Goal: Task Accomplishment & Management: Use online tool/utility

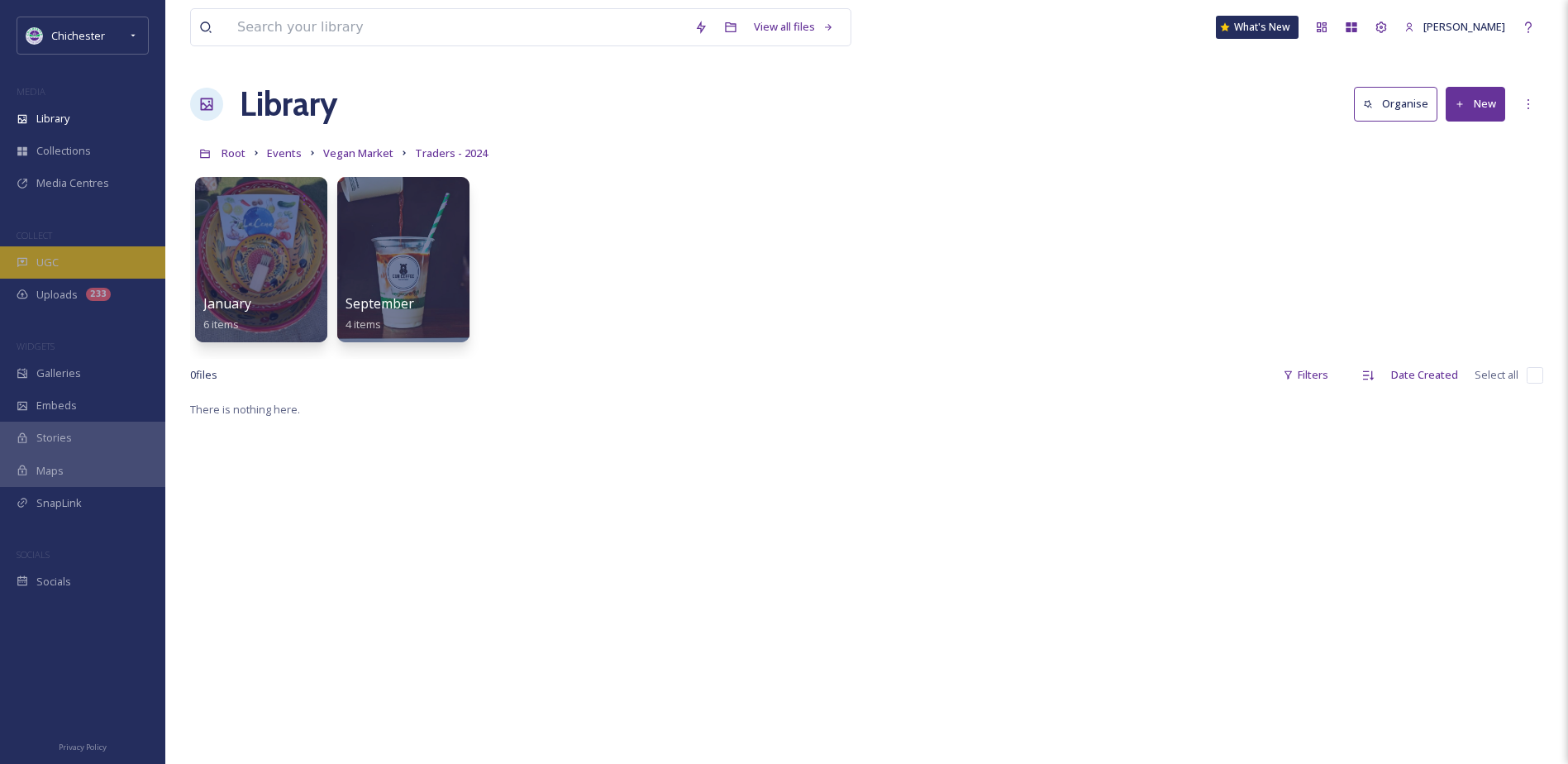
click at [105, 261] on div "UGC" at bounding box center [82, 262] width 165 height 32
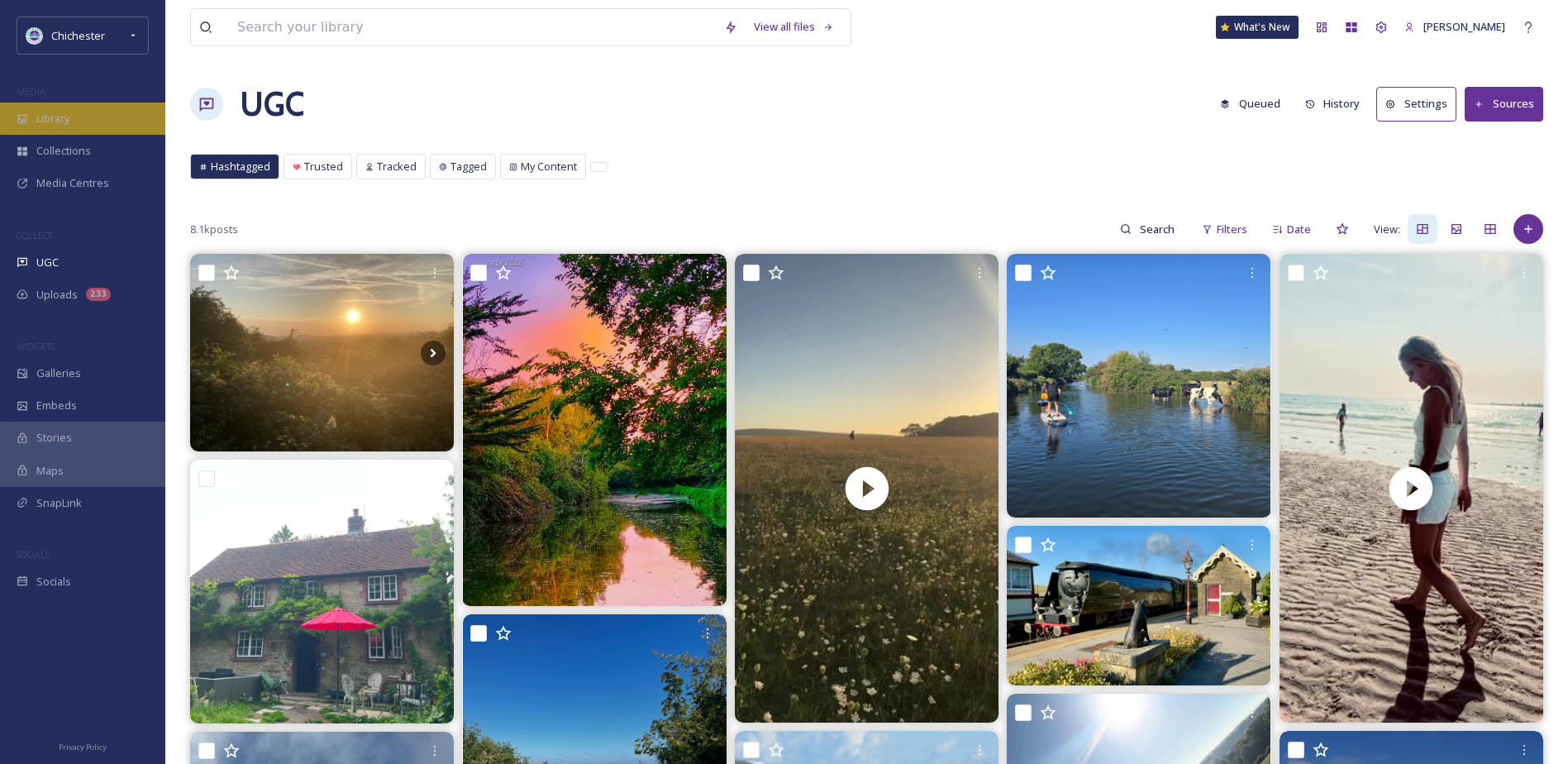
click at [39, 118] on span "Library" at bounding box center [52, 119] width 33 height 16
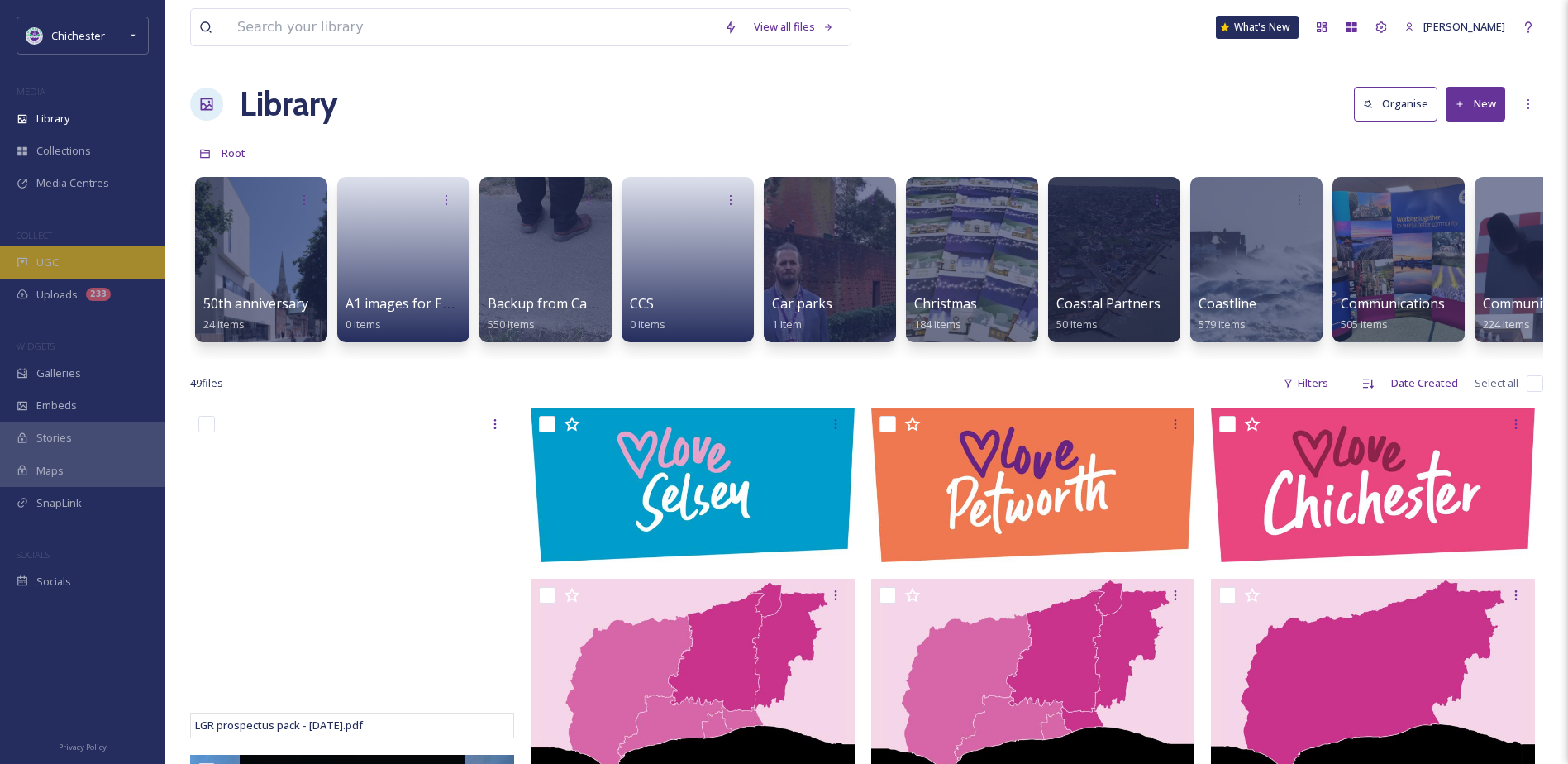
click at [96, 265] on div "UGC" at bounding box center [82, 262] width 165 height 32
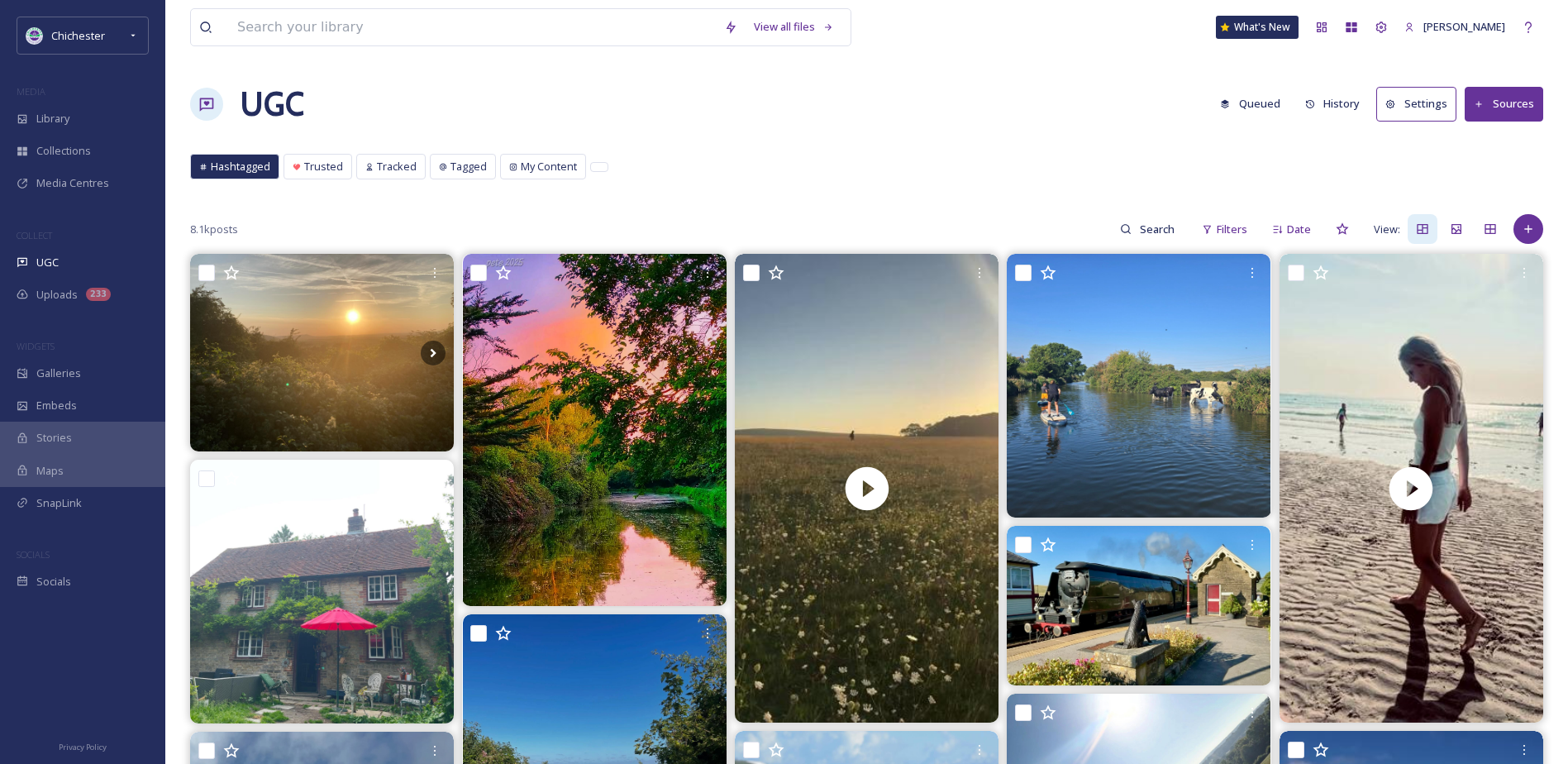
click at [1261, 99] on button "Queued" at bounding box center [1250, 104] width 77 height 32
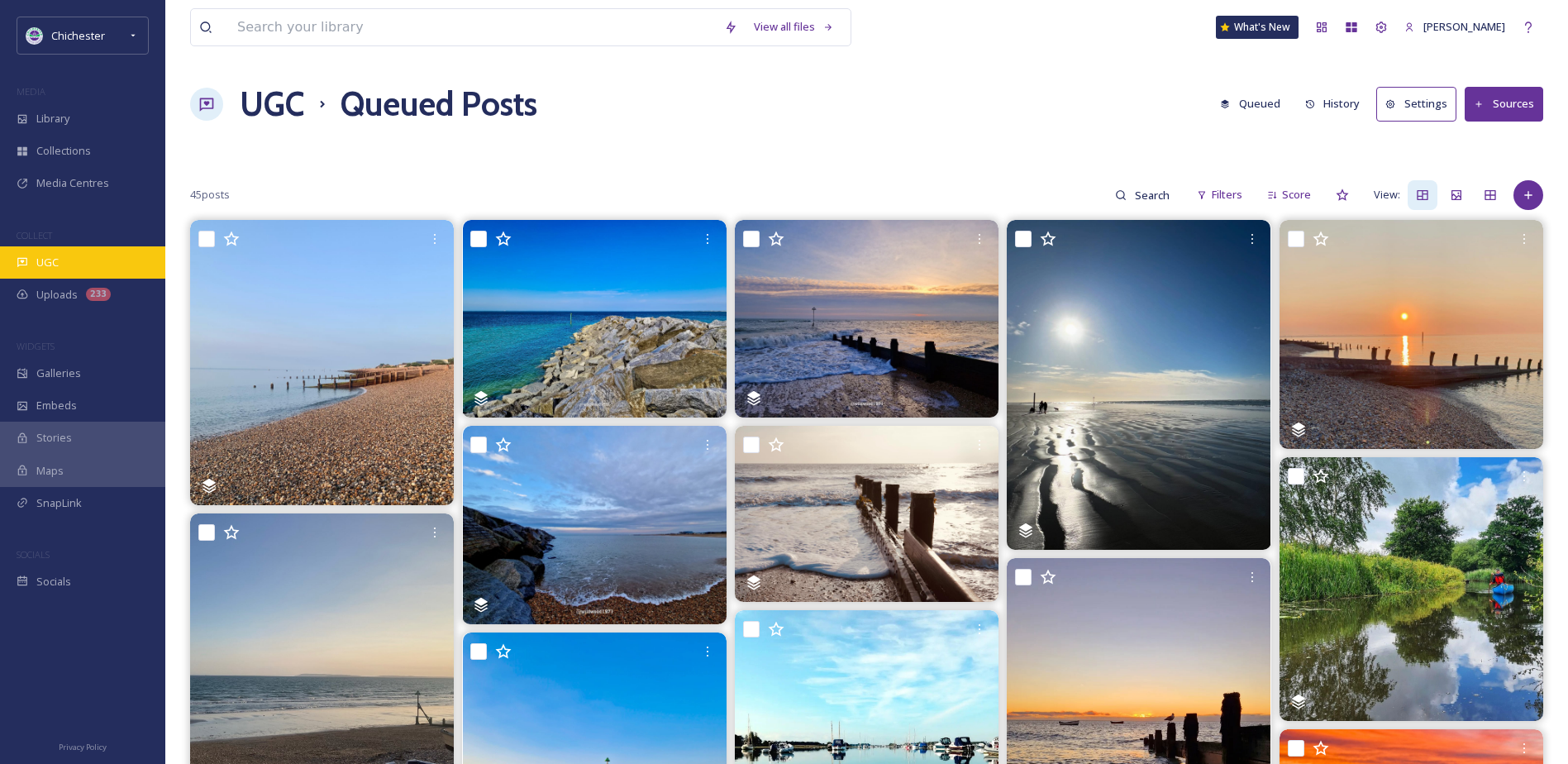
click at [56, 259] on span "UGC" at bounding box center [47, 263] width 22 height 16
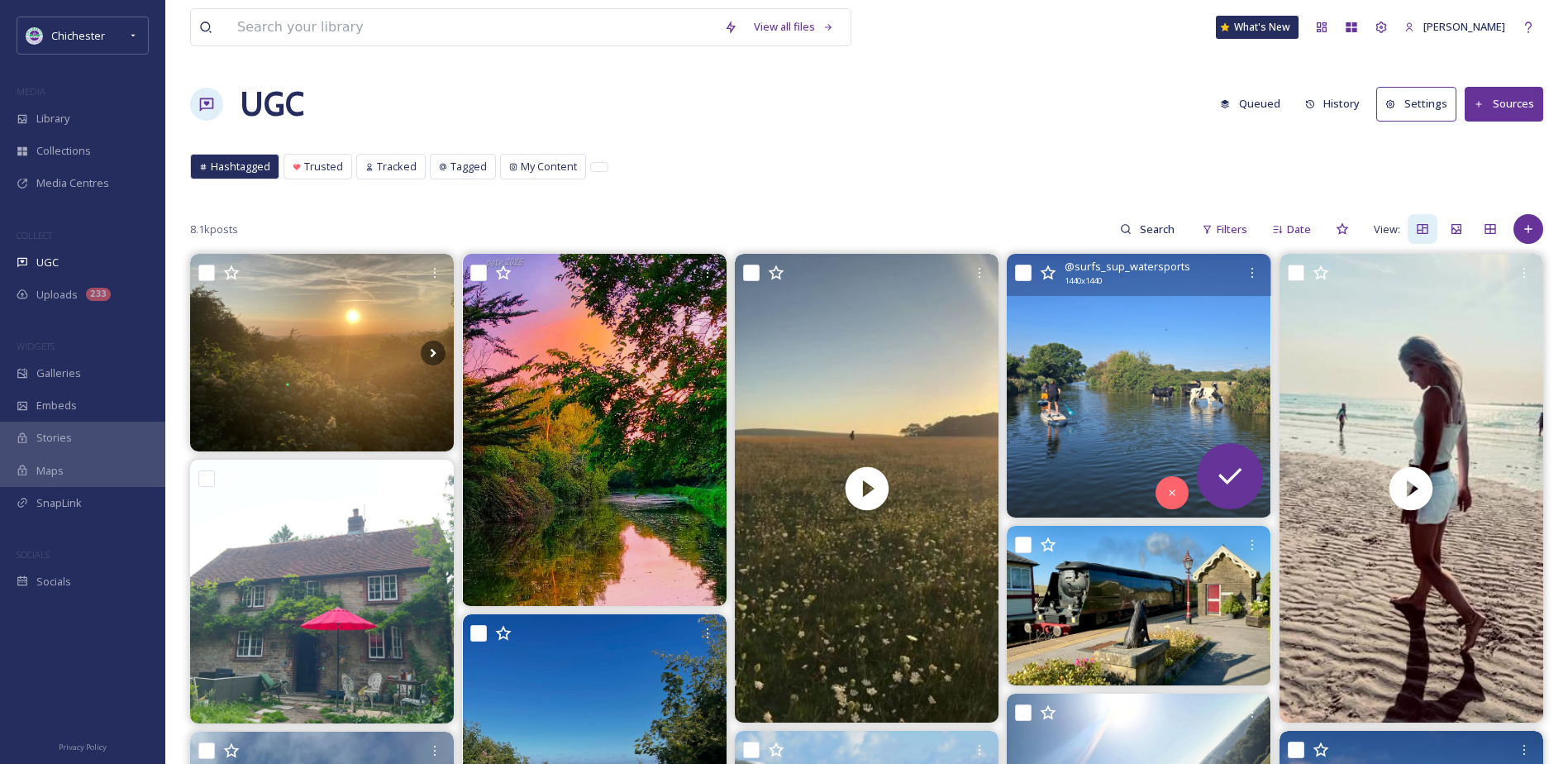
click at [1209, 384] on img at bounding box center [1139, 386] width 264 height 264
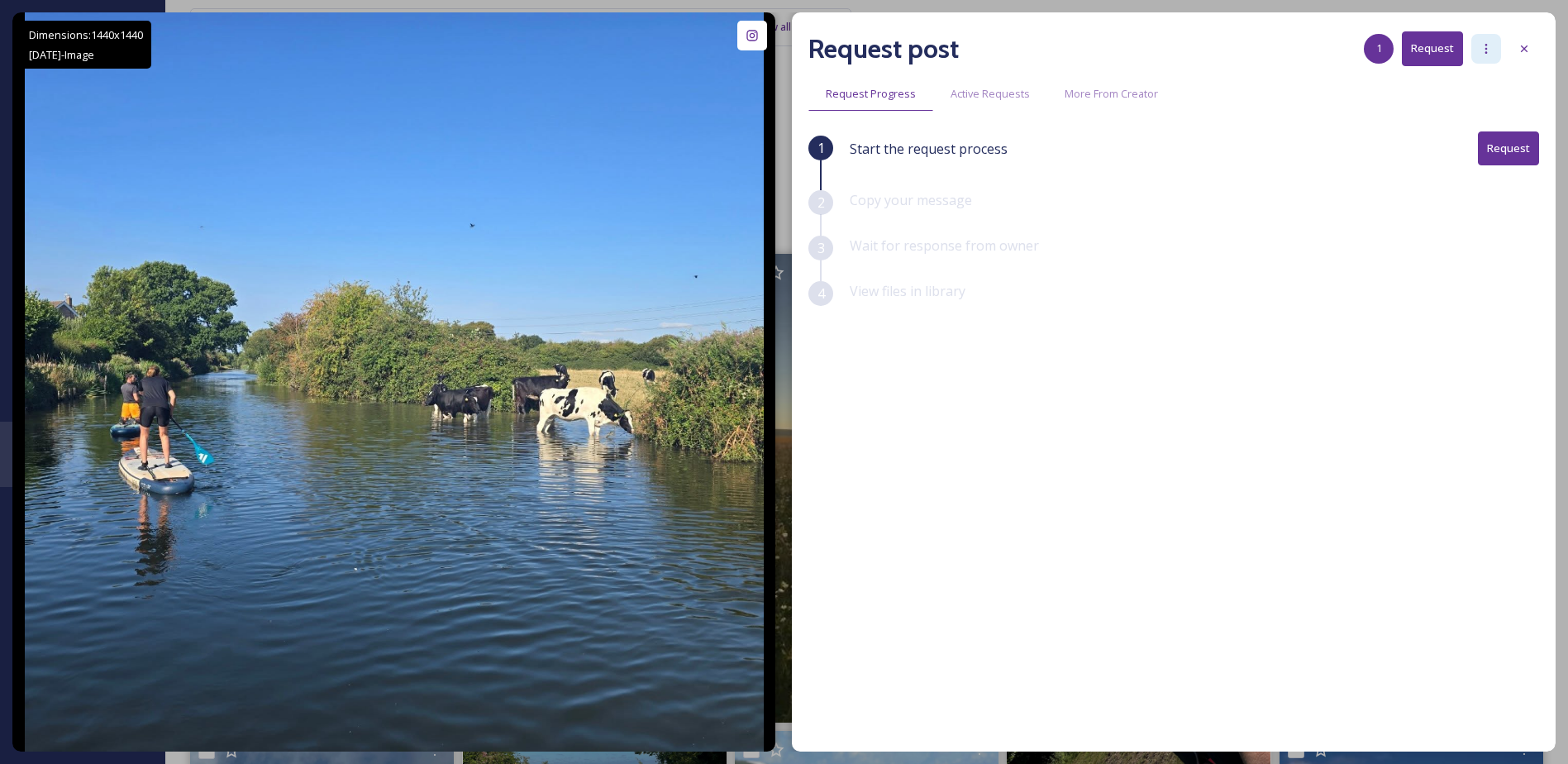
click at [1479, 60] on div at bounding box center [1486, 49] width 30 height 30
click at [1470, 89] on span "Add Posts To Queue" at bounding box center [1440, 85] width 102 height 16
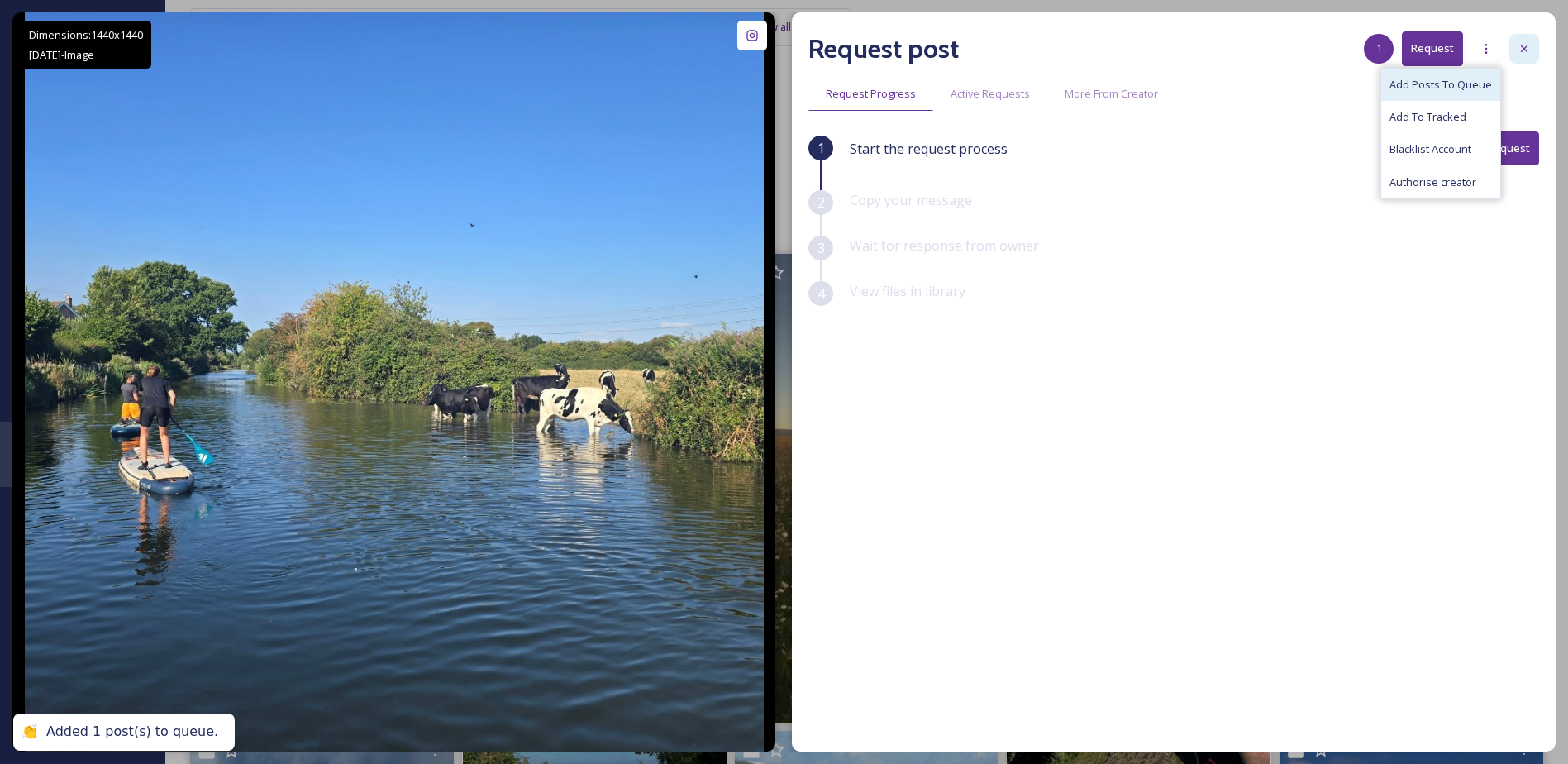
click at [1522, 52] on icon at bounding box center [1523, 48] width 13 height 13
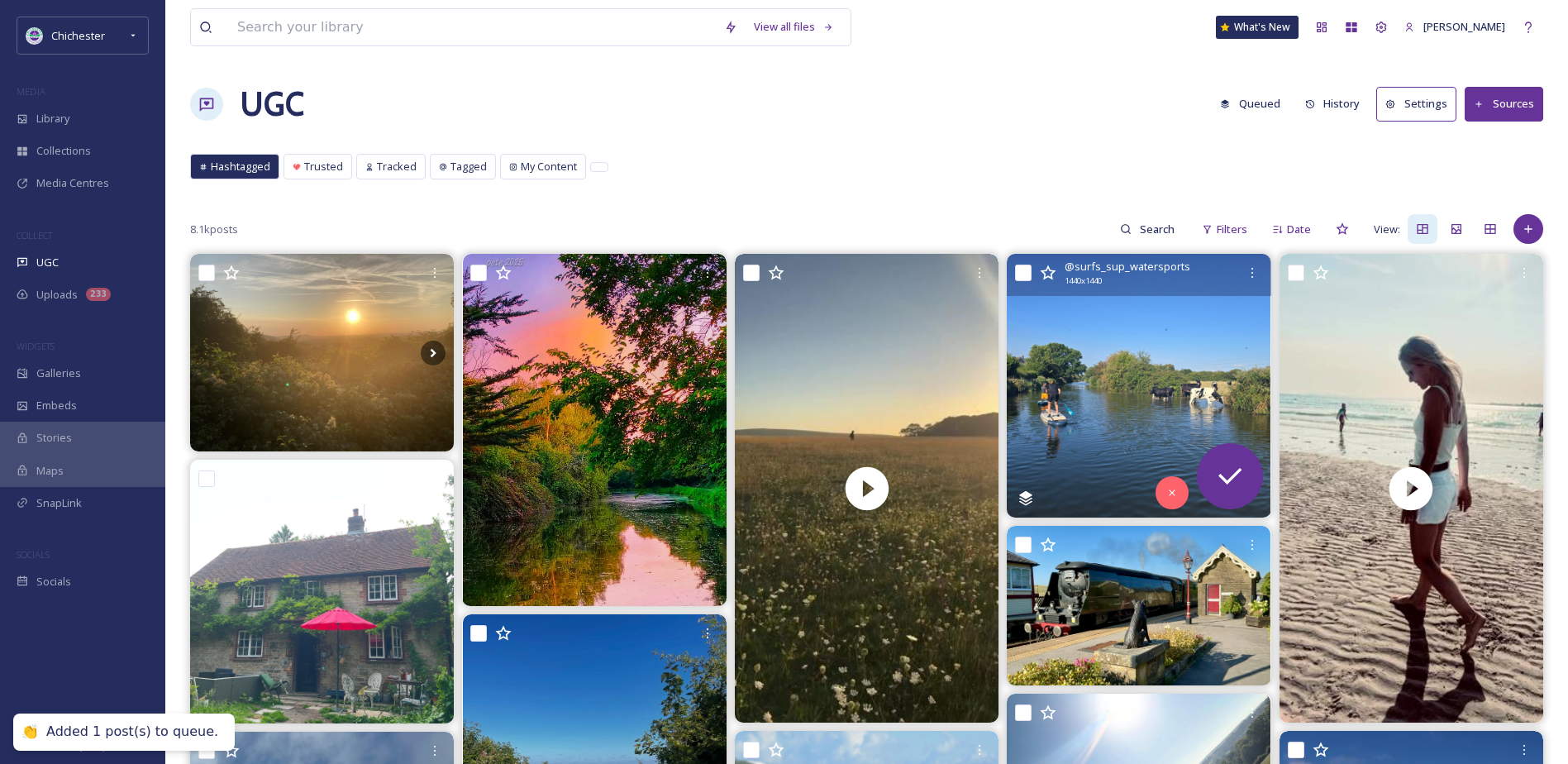
click at [1256, 102] on button "Queued" at bounding box center [1250, 104] width 77 height 32
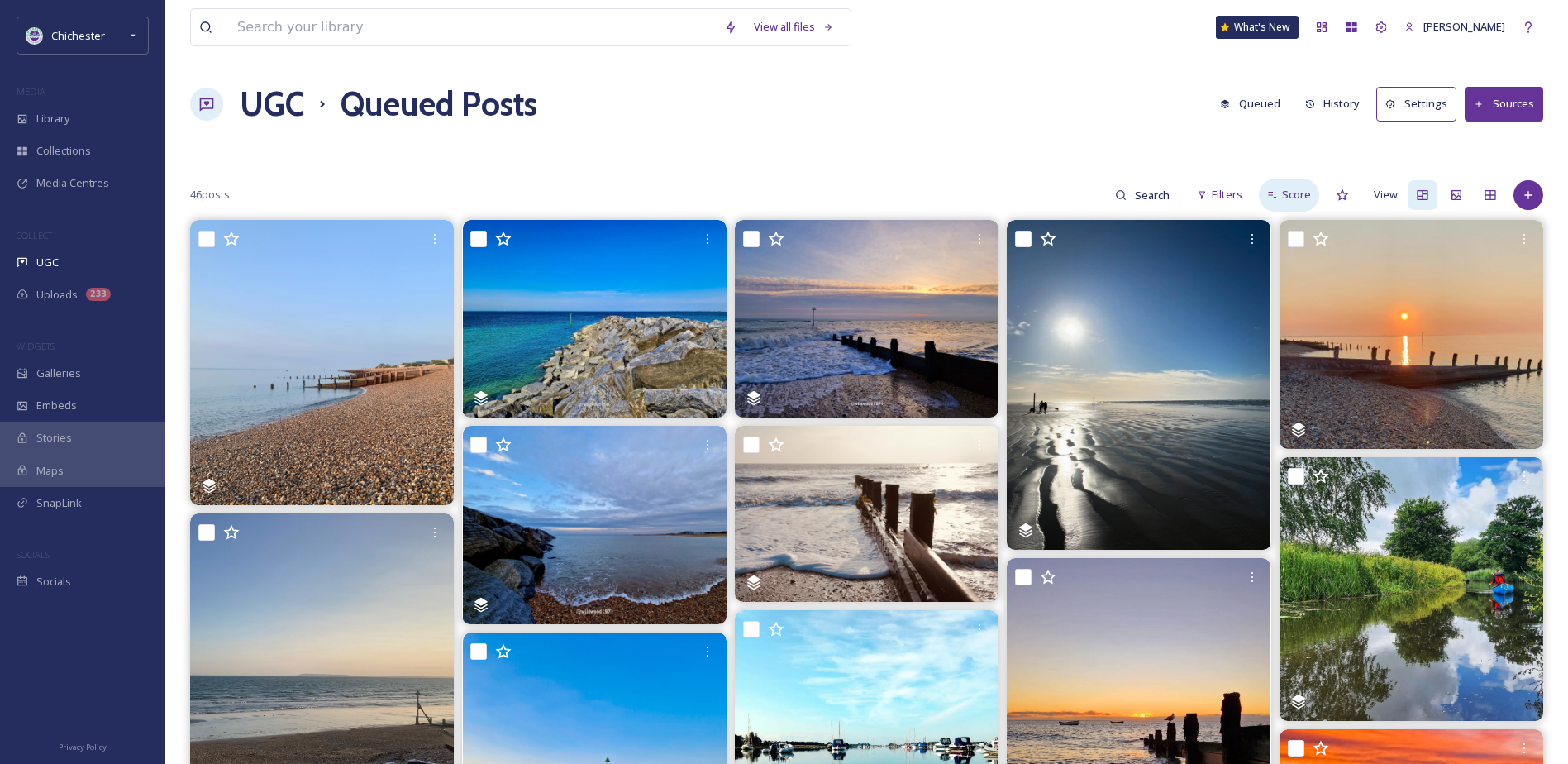
click at [1292, 196] on span "Score" at bounding box center [1296, 195] width 29 height 16
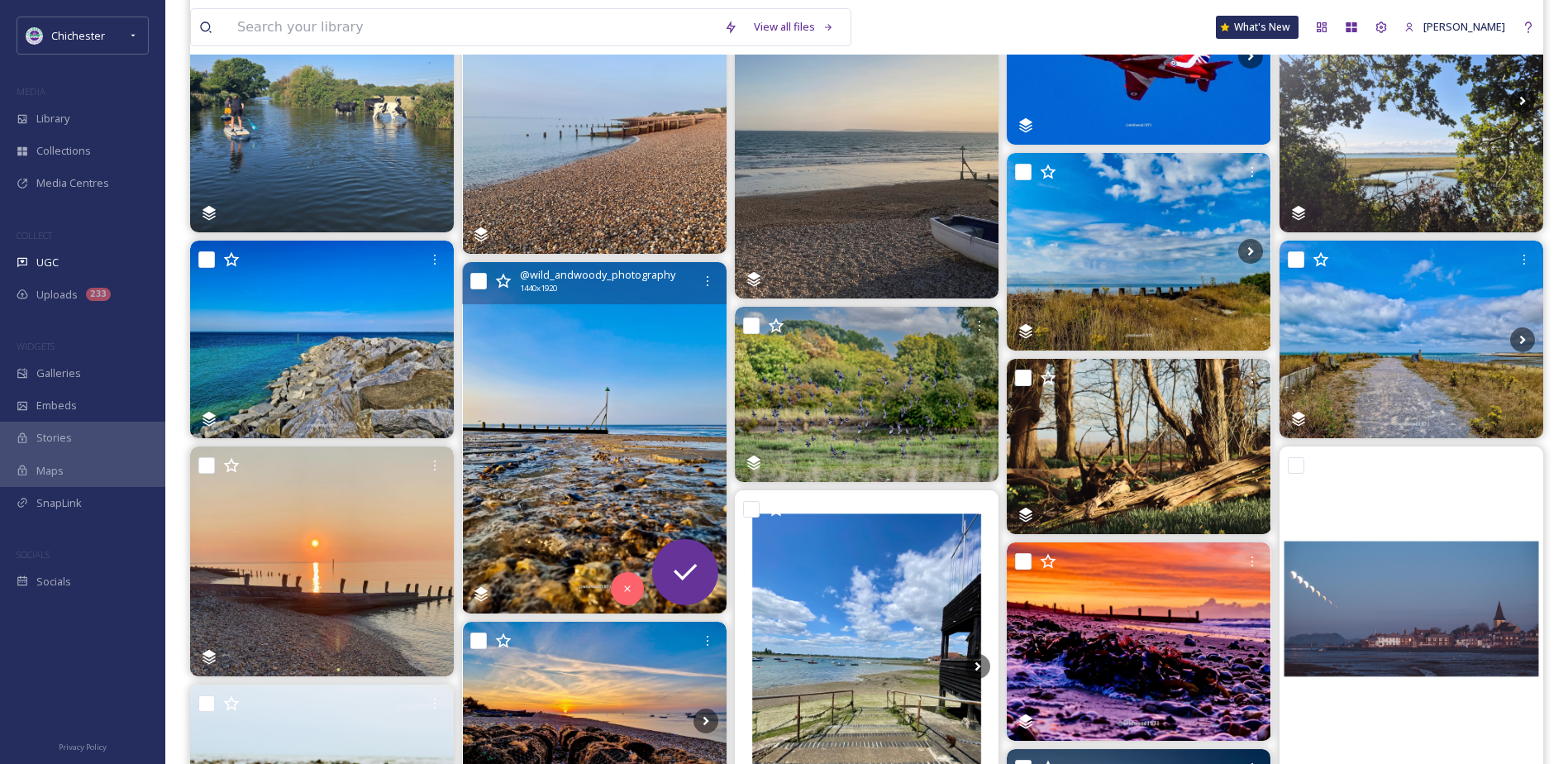
scroll to position [248, 0]
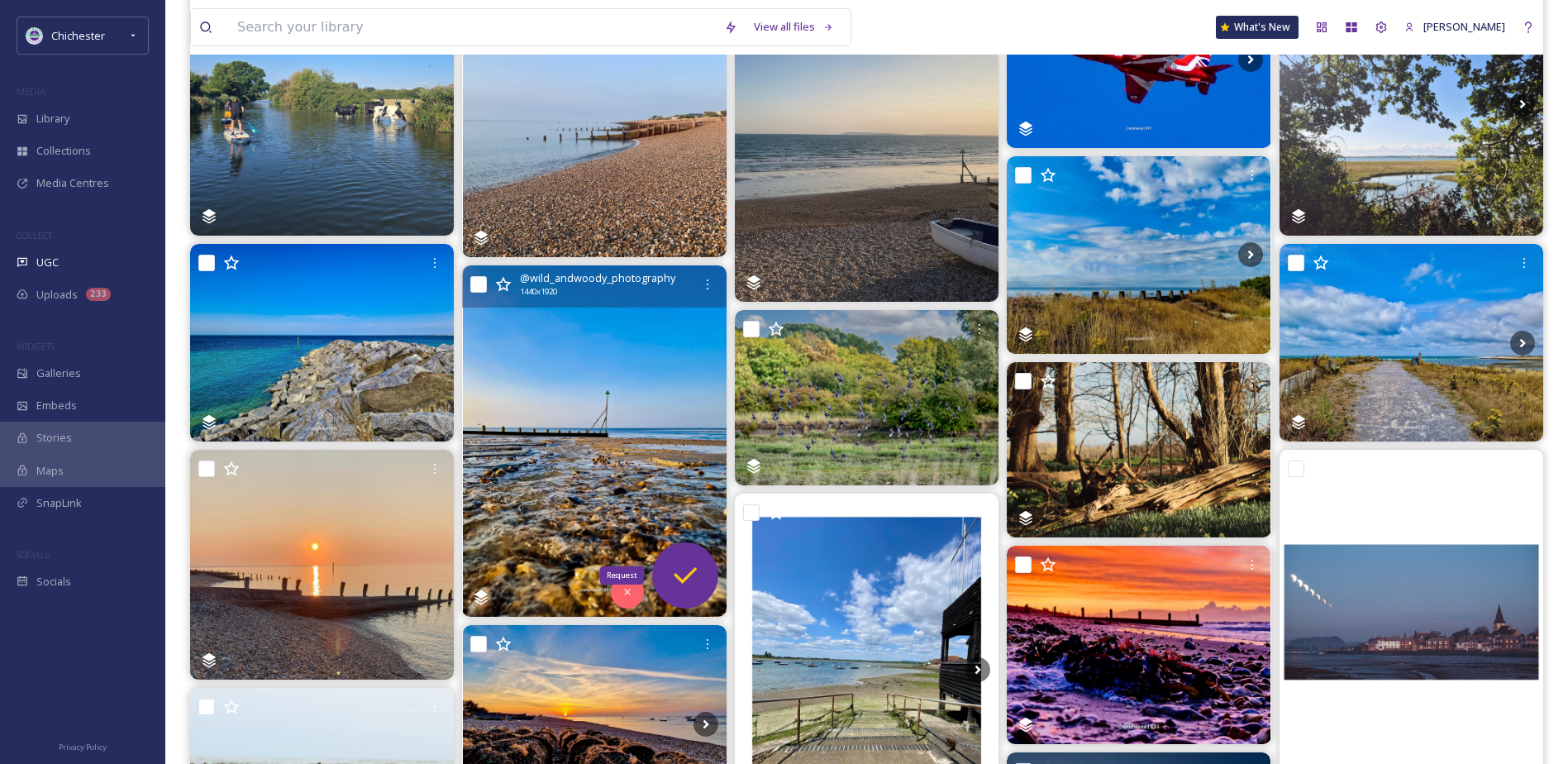
click at [685, 567] on icon at bounding box center [685, 575] width 33 height 33
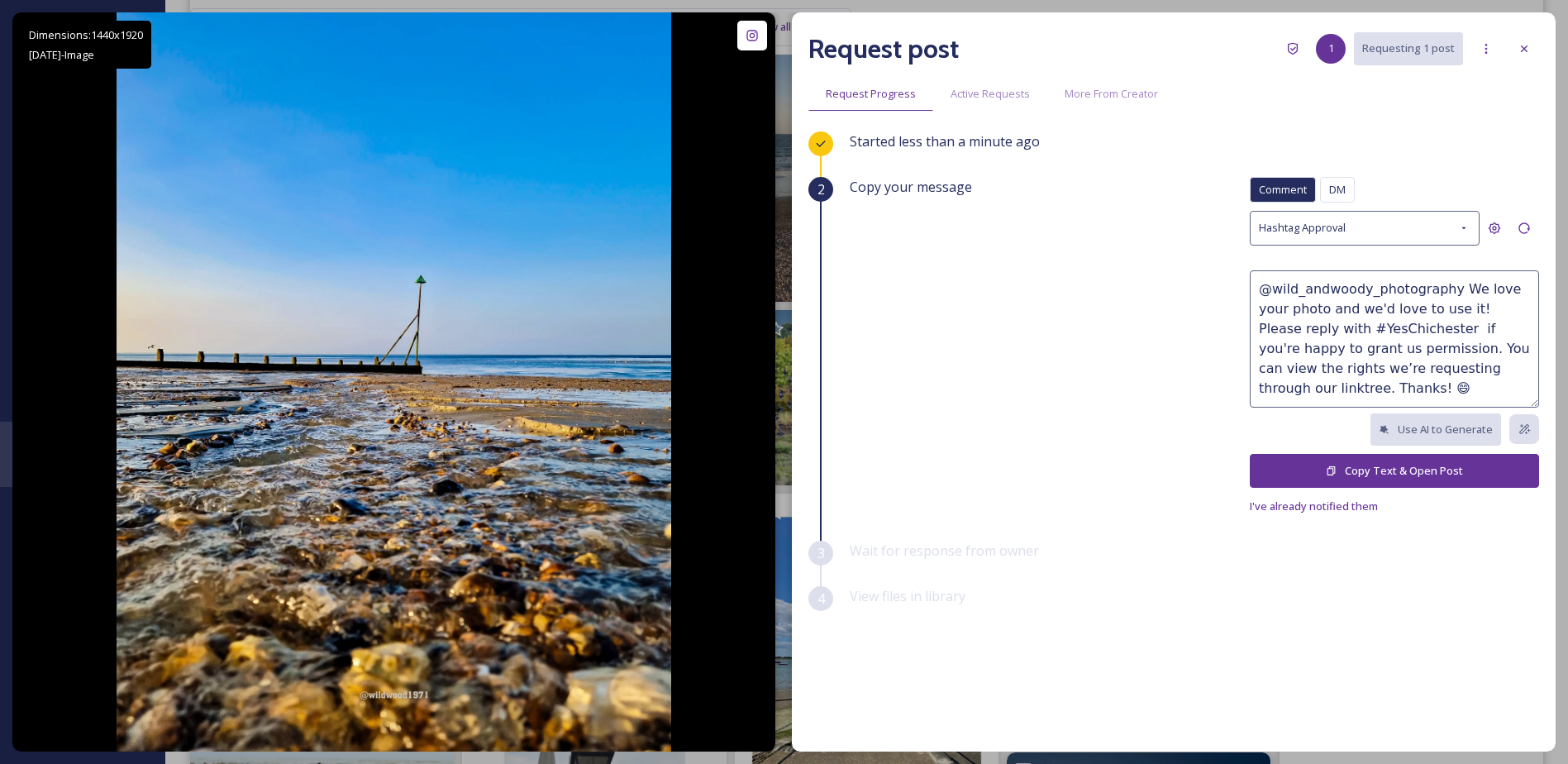
click at [1441, 473] on button "Copy Text & Open Post" at bounding box center [1394, 471] width 289 height 34
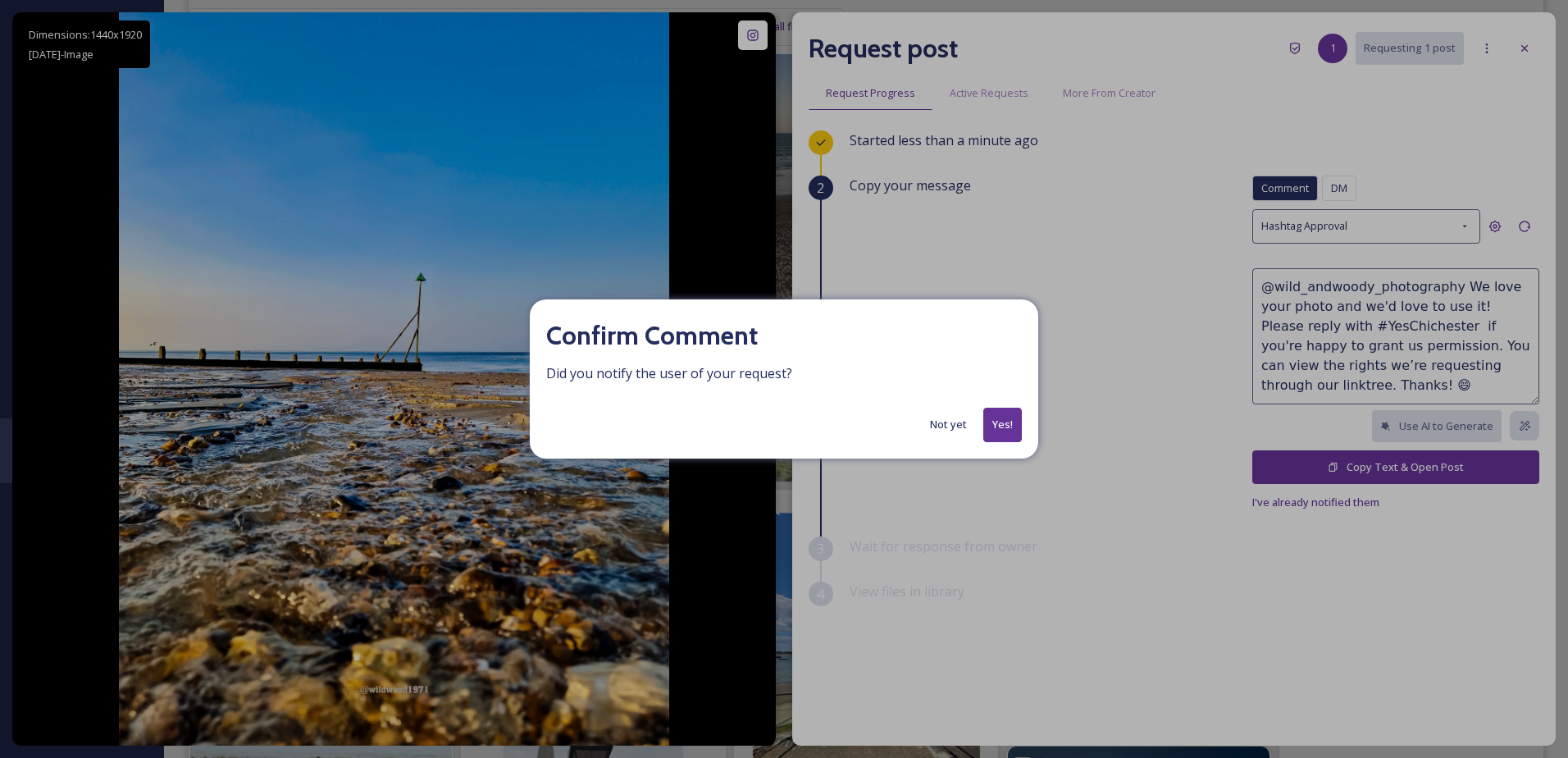
click at [1003, 421] on button "Yes!" at bounding box center [1002, 425] width 39 height 34
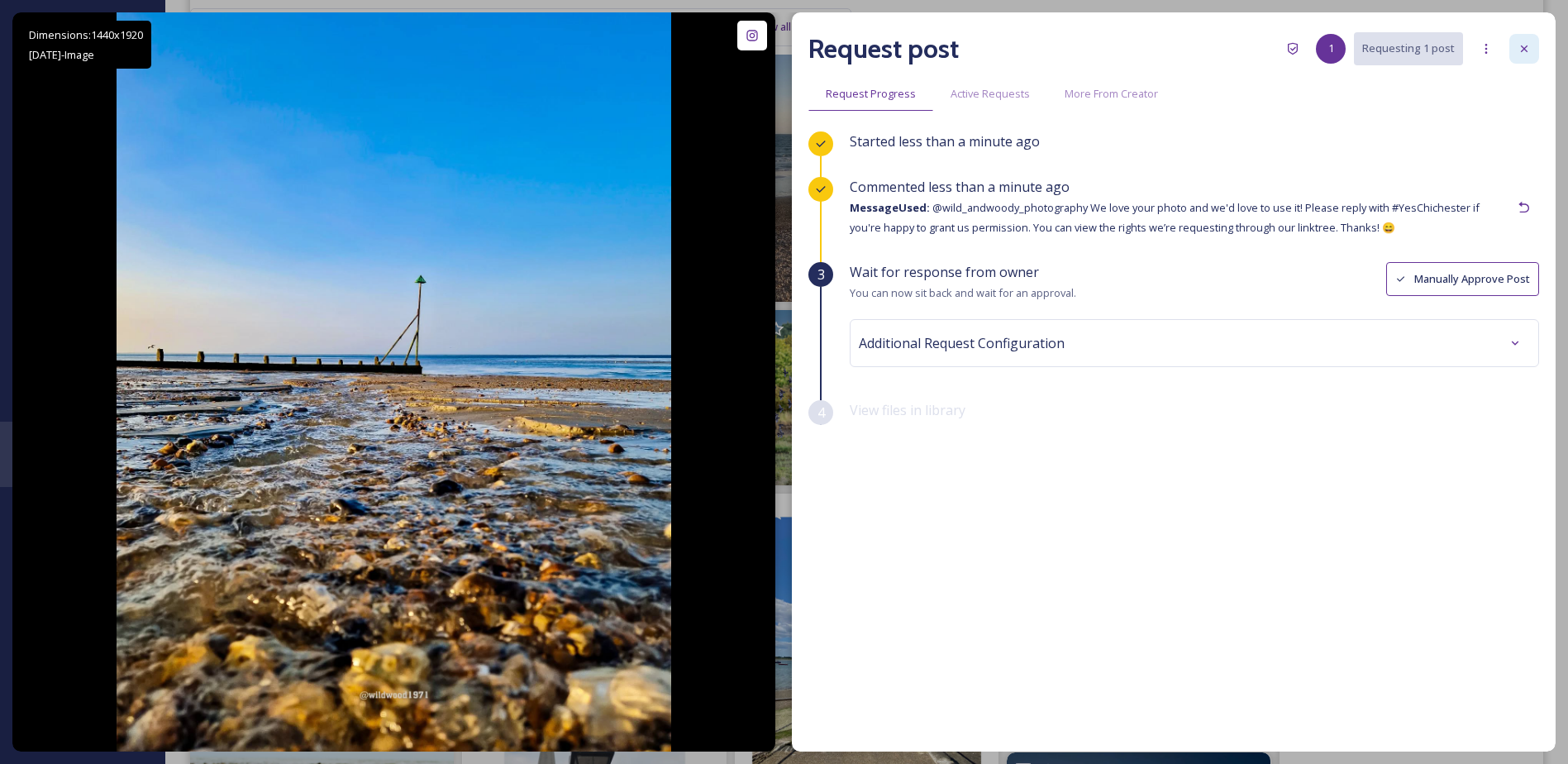
click at [1534, 40] on div at bounding box center [1524, 49] width 30 height 30
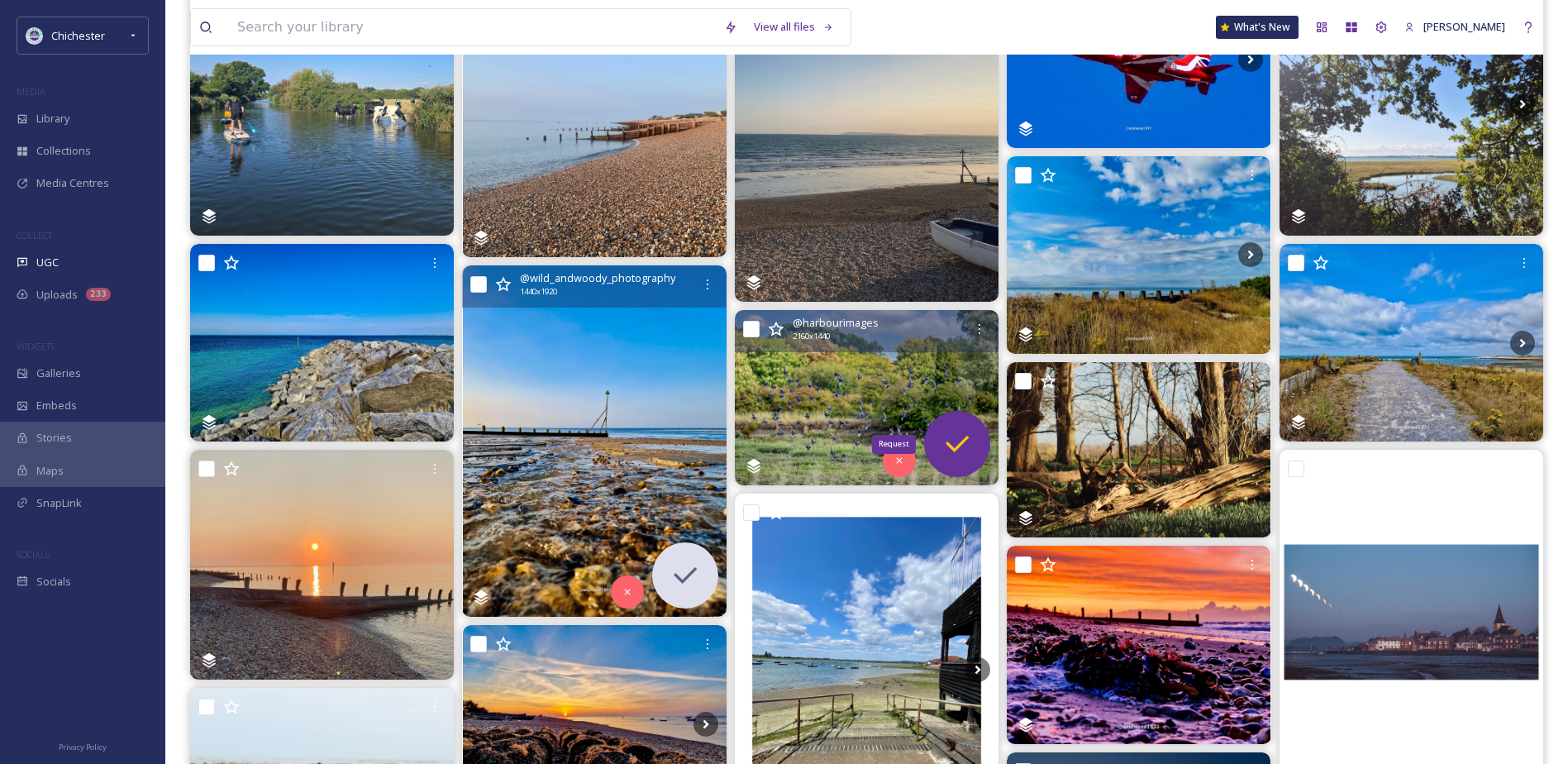
click at [972, 432] on icon at bounding box center [956, 443] width 33 height 33
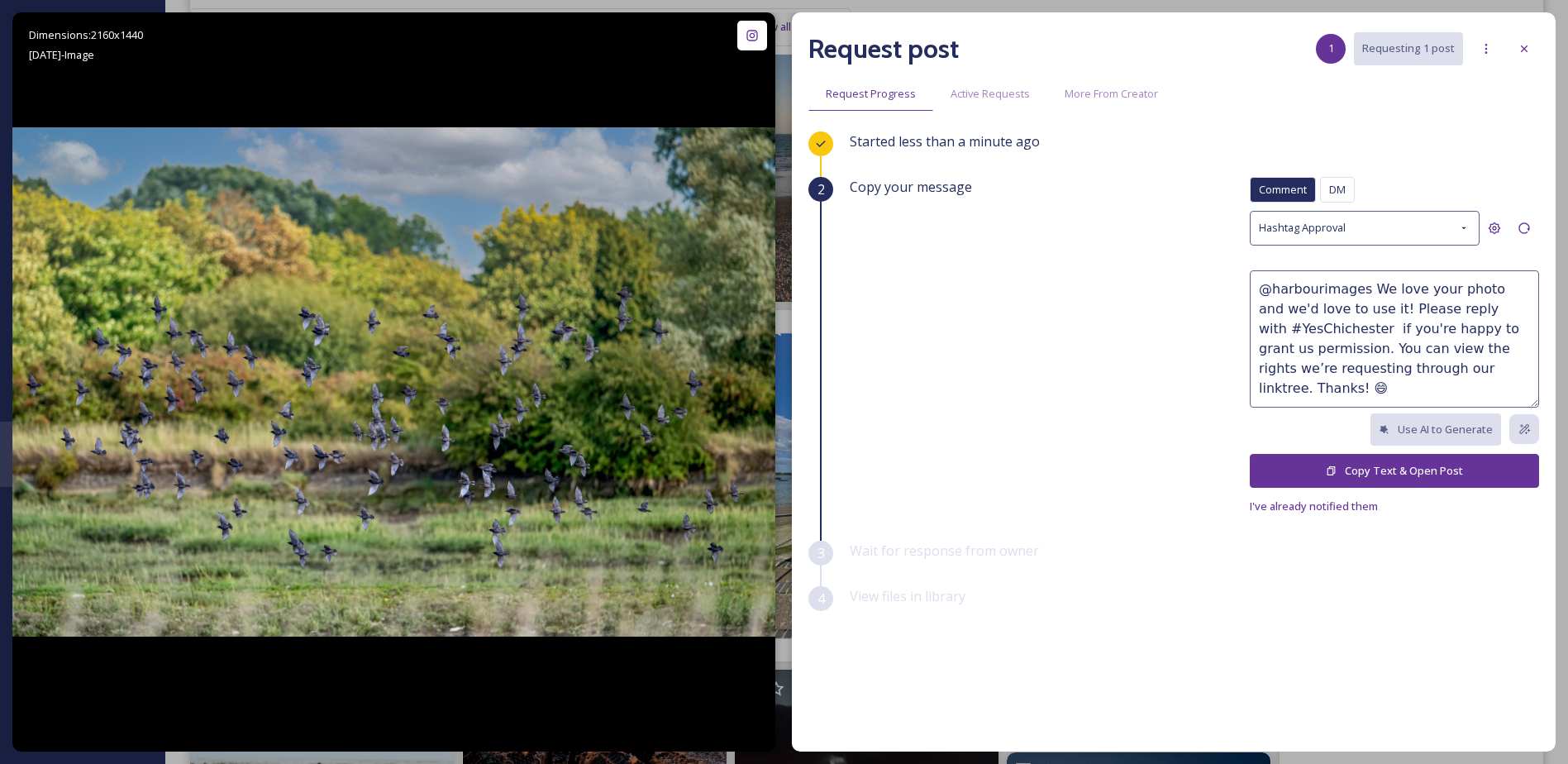
click at [1447, 474] on button "Copy Text & Open Post" at bounding box center [1394, 471] width 289 height 34
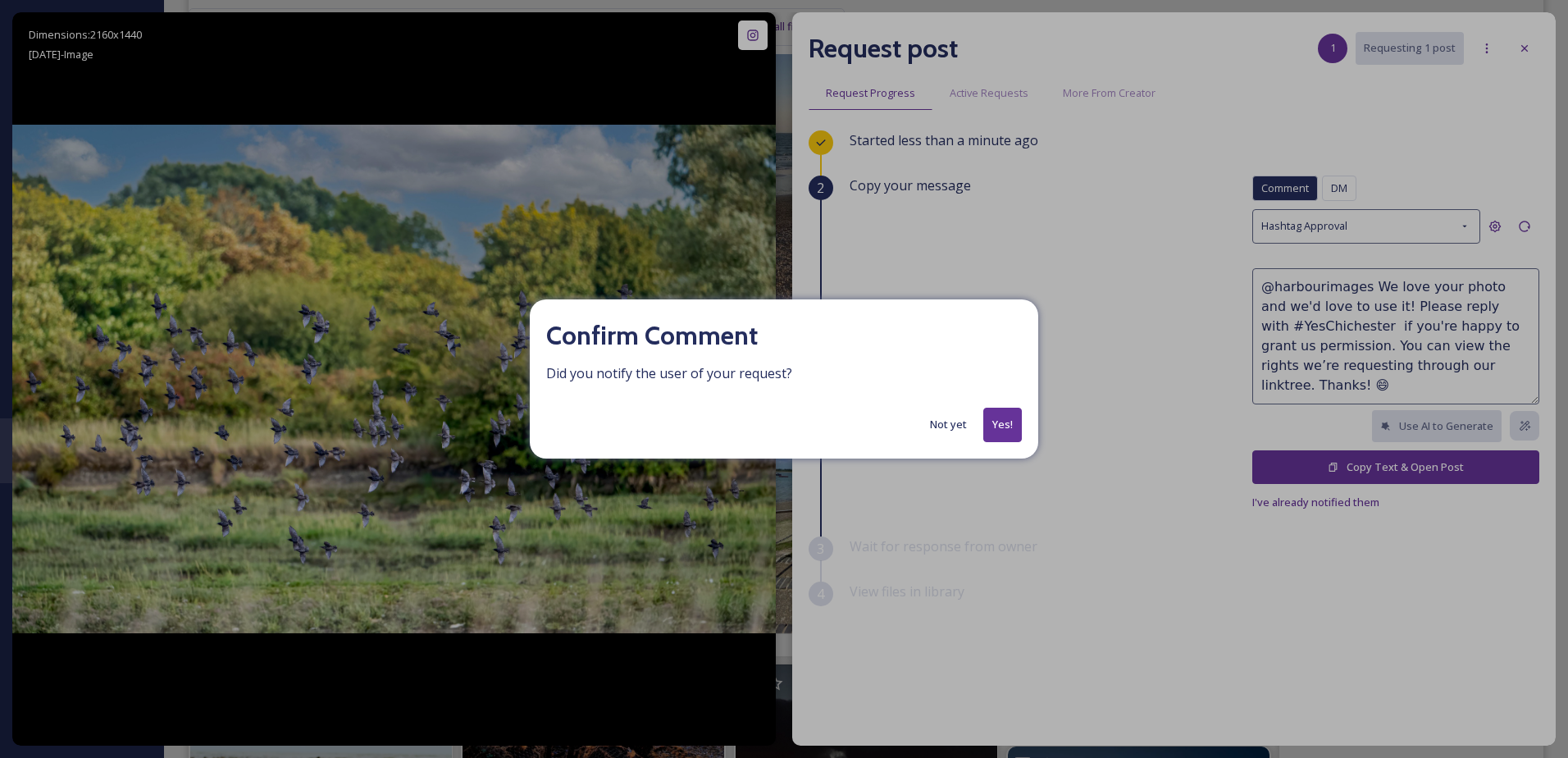
click at [955, 428] on button "Not yet" at bounding box center [949, 425] width 54 height 32
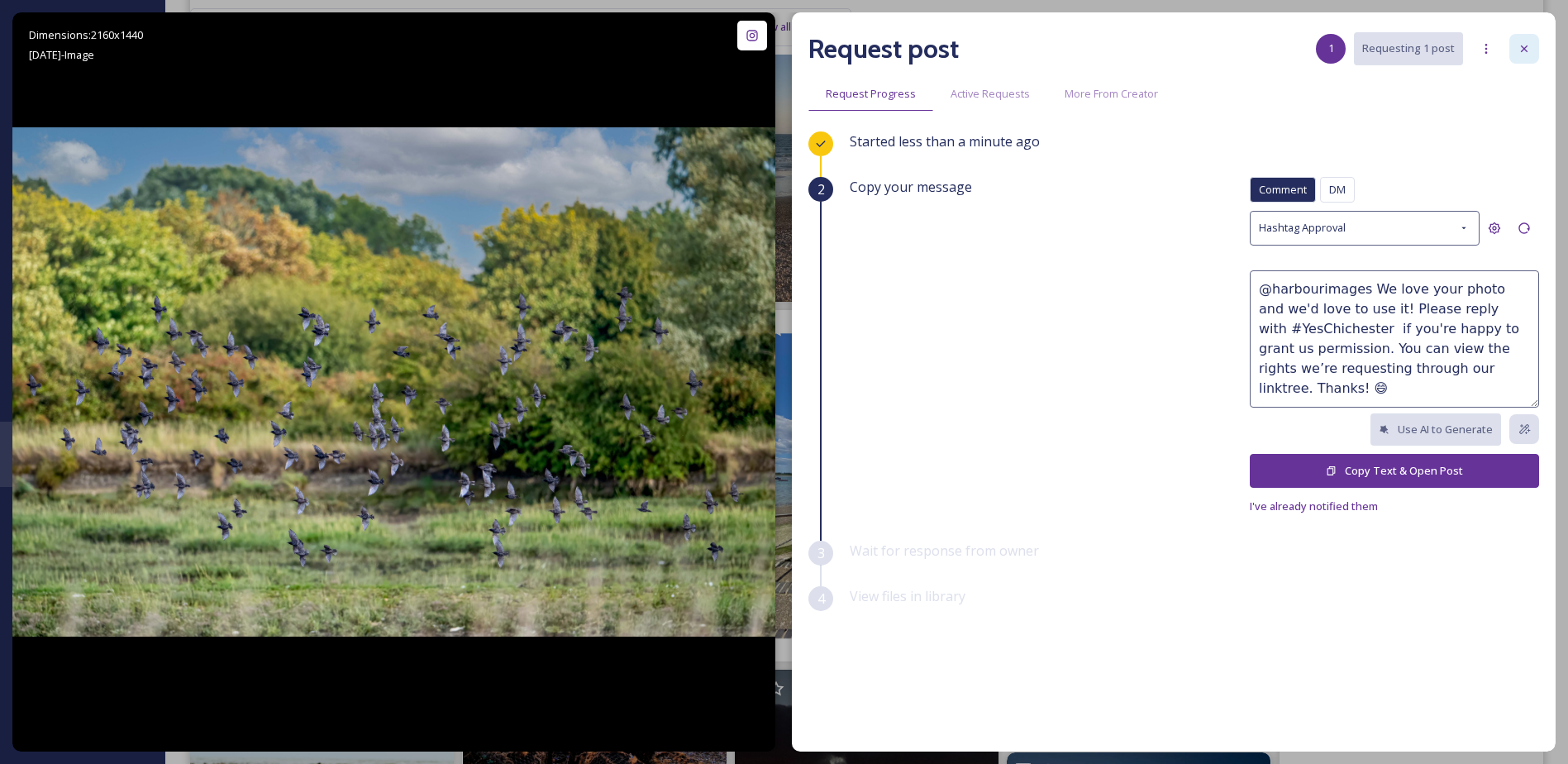
click at [1512, 48] on div at bounding box center [1524, 49] width 30 height 30
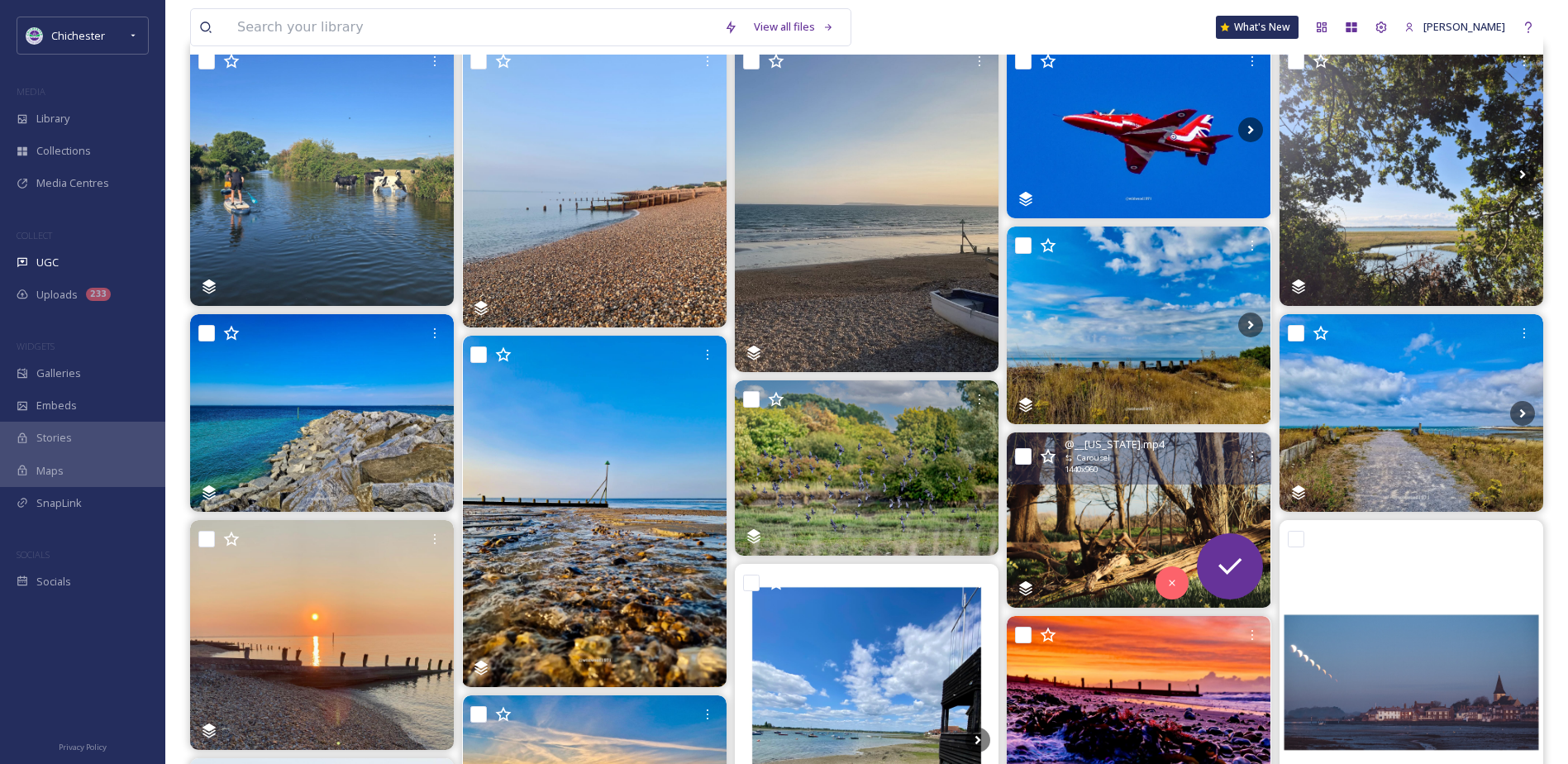
scroll to position [83, 0]
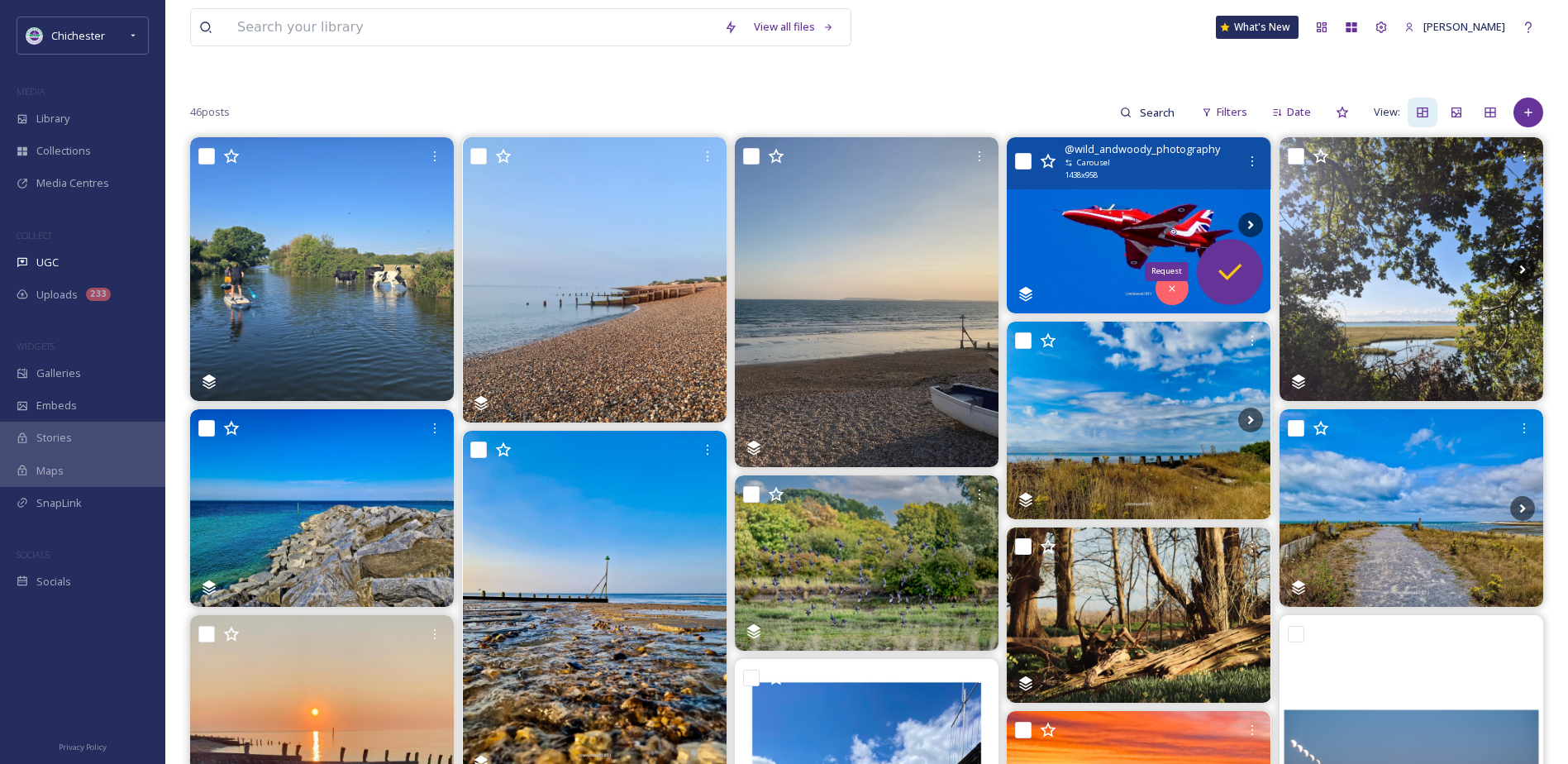
click at [1240, 285] on icon at bounding box center [1229, 271] width 33 height 33
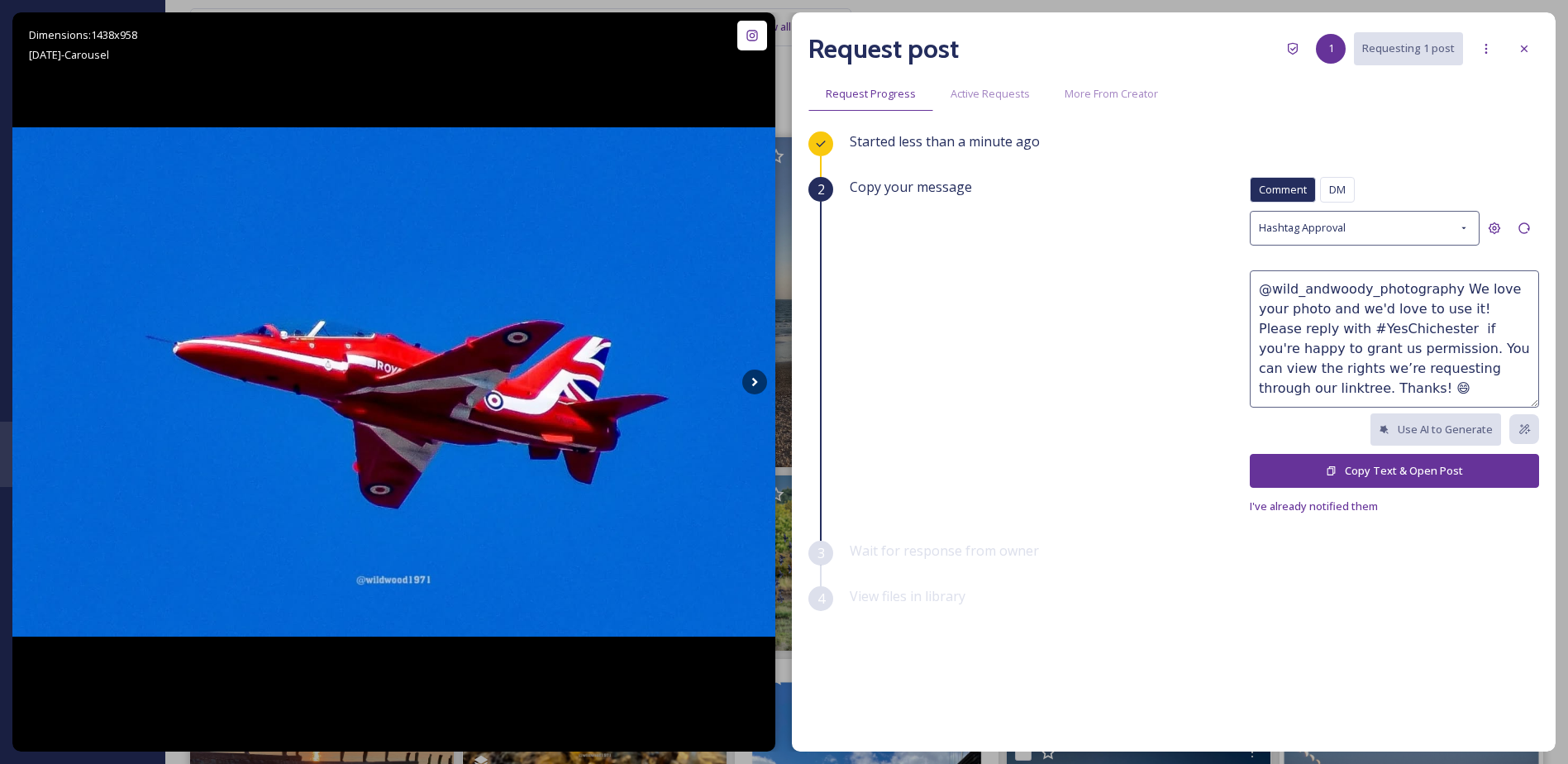
click at [1455, 468] on button "Copy Text & Open Post" at bounding box center [1394, 471] width 289 height 34
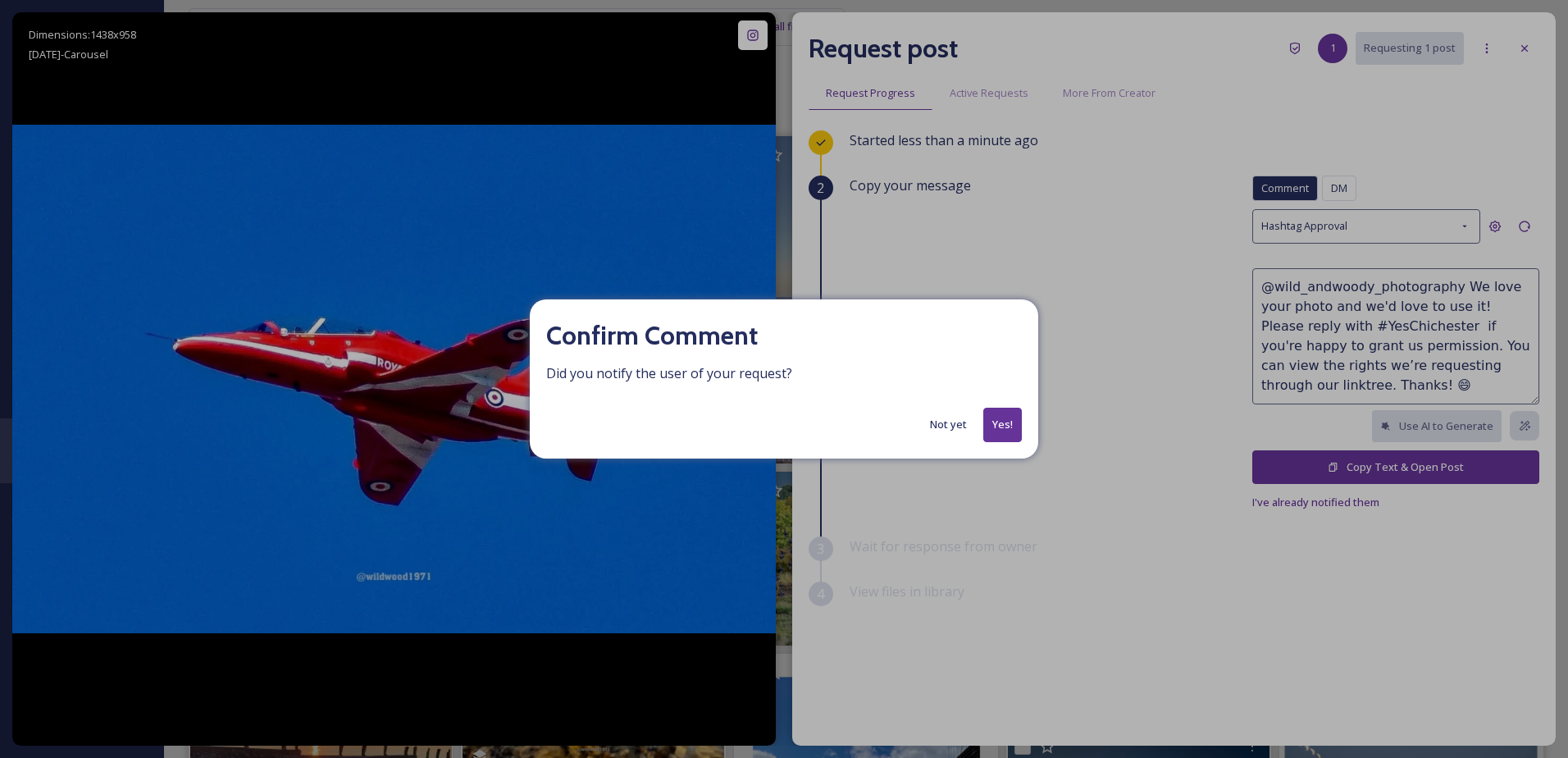
click at [1019, 410] on button "Yes!" at bounding box center [1002, 425] width 39 height 34
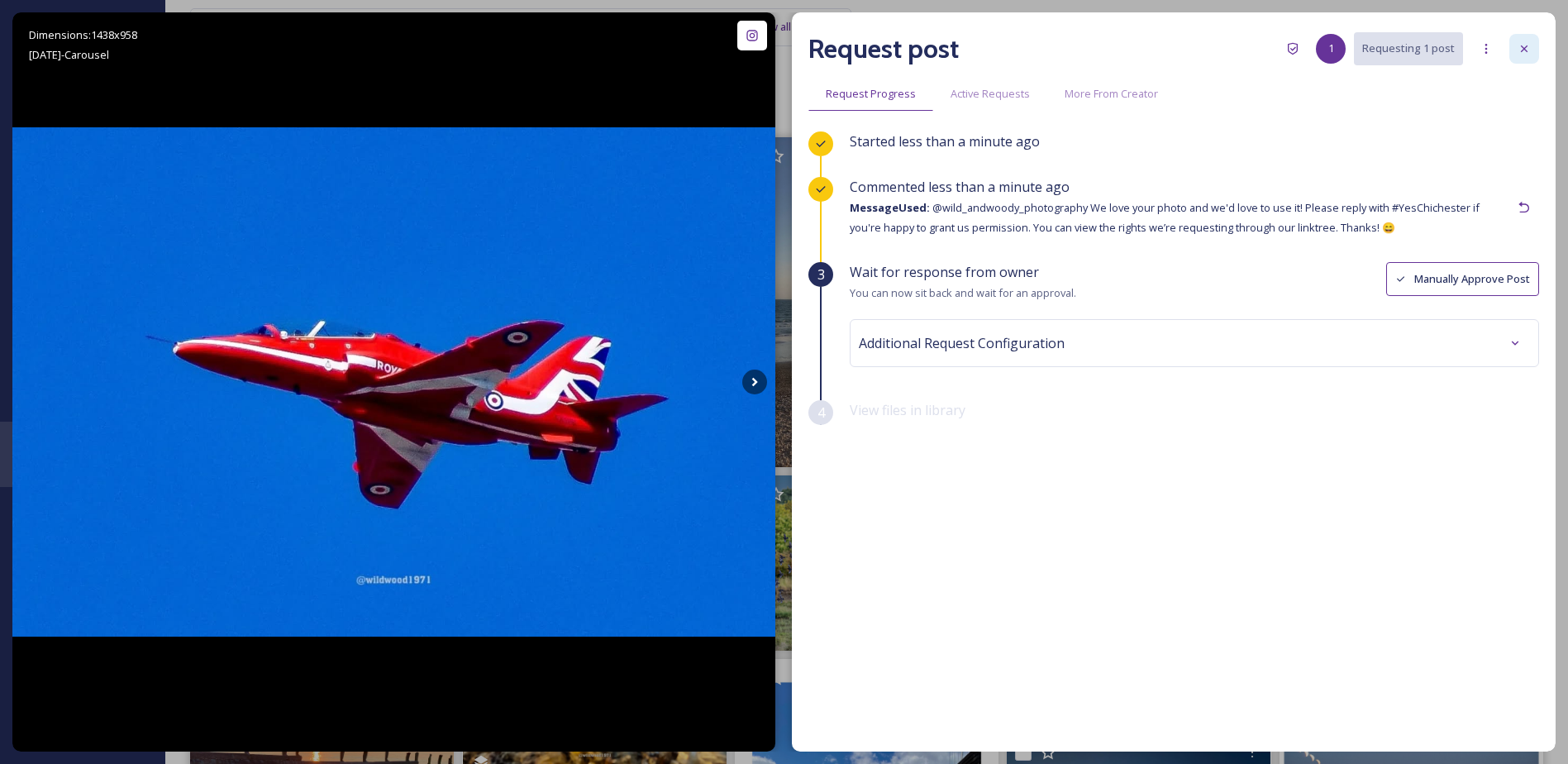
click at [1523, 60] on div at bounding box center [1524, 49] width 30 height 30
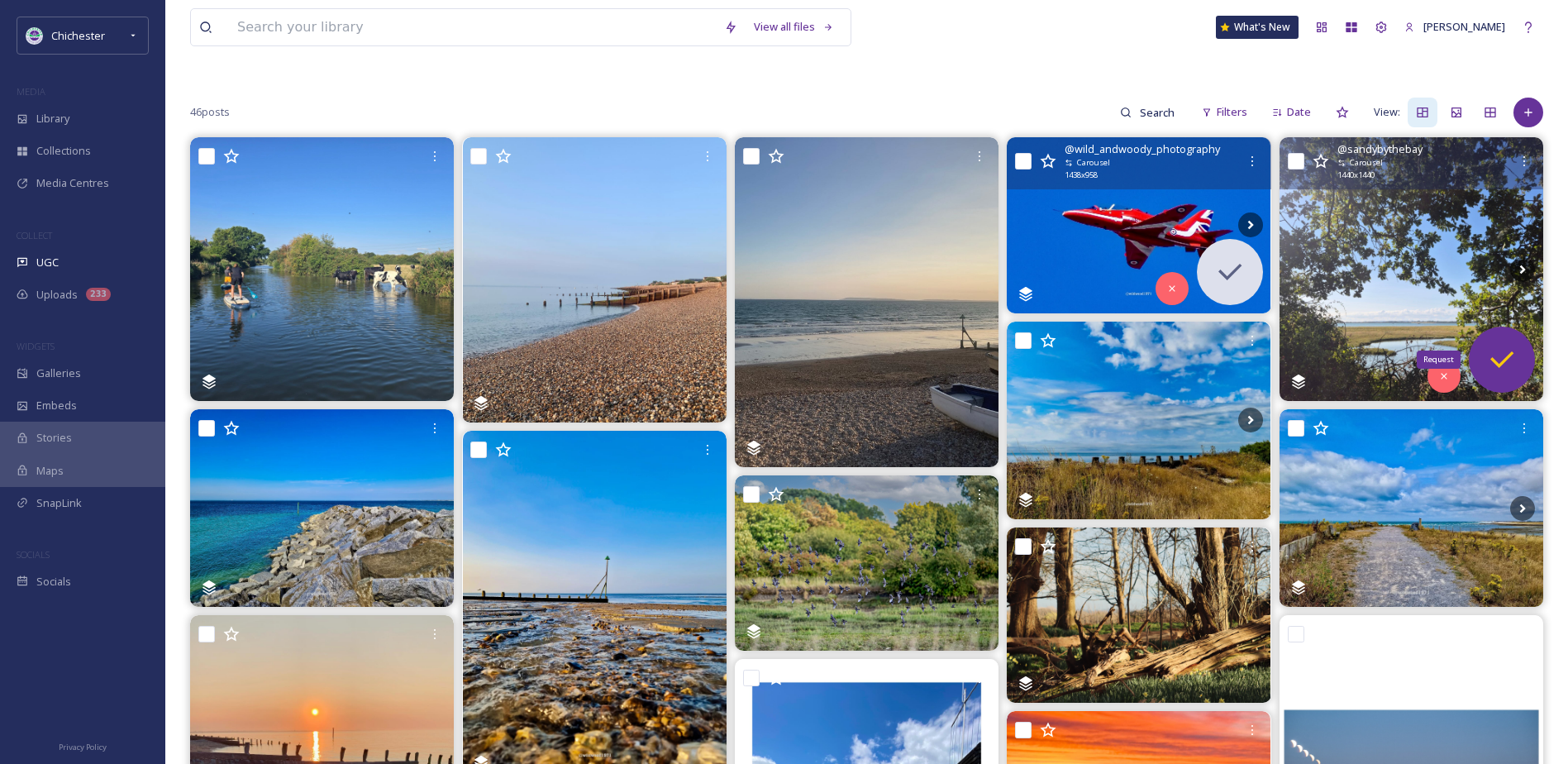
click at [1507, 350] on icon at bounding box center [1501, 359] width 33 height 33
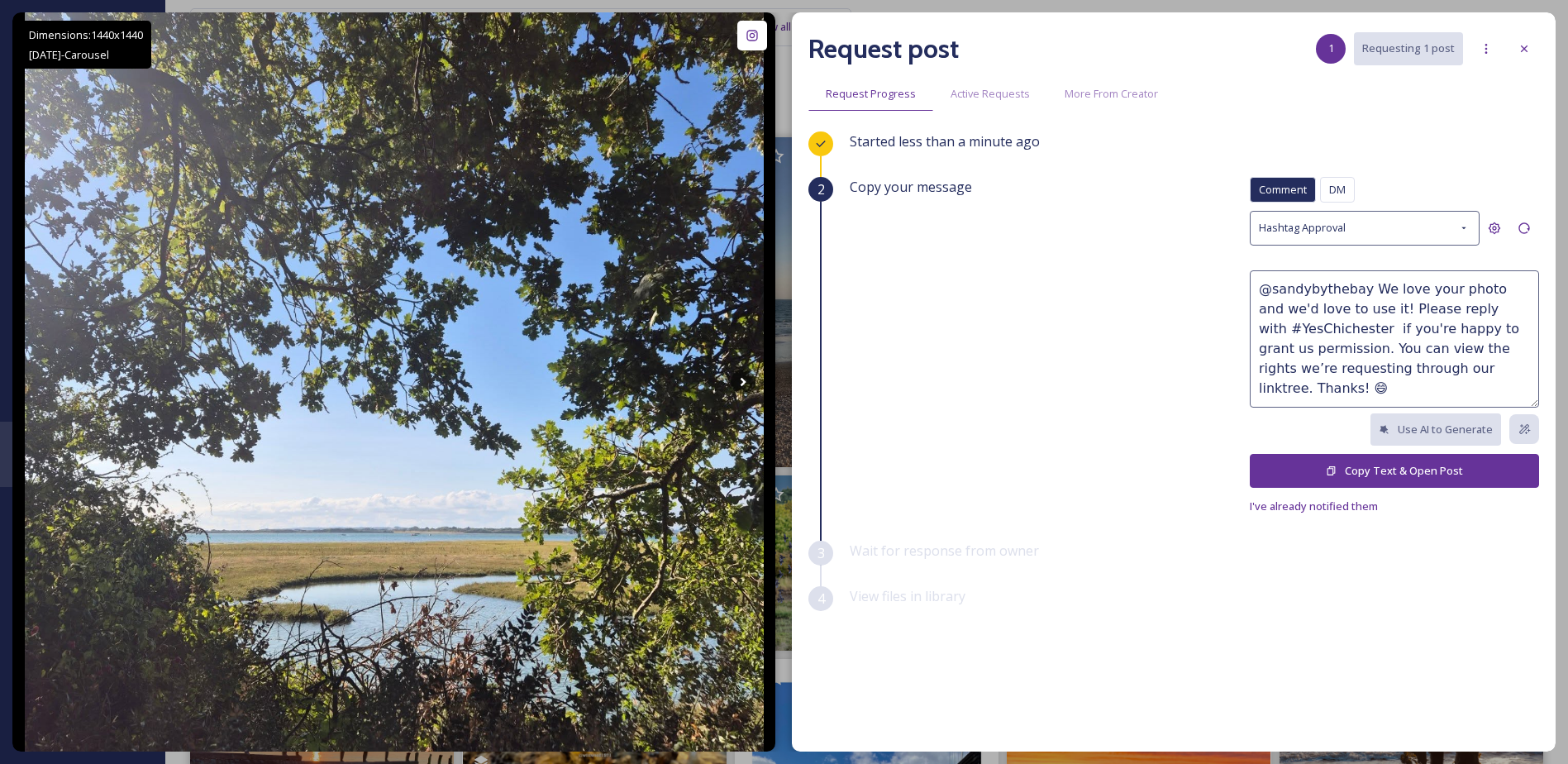
click at [1351, 461] on button "Copy Text & Open Post" at bounding box center [1394, 471] width 289 height 34
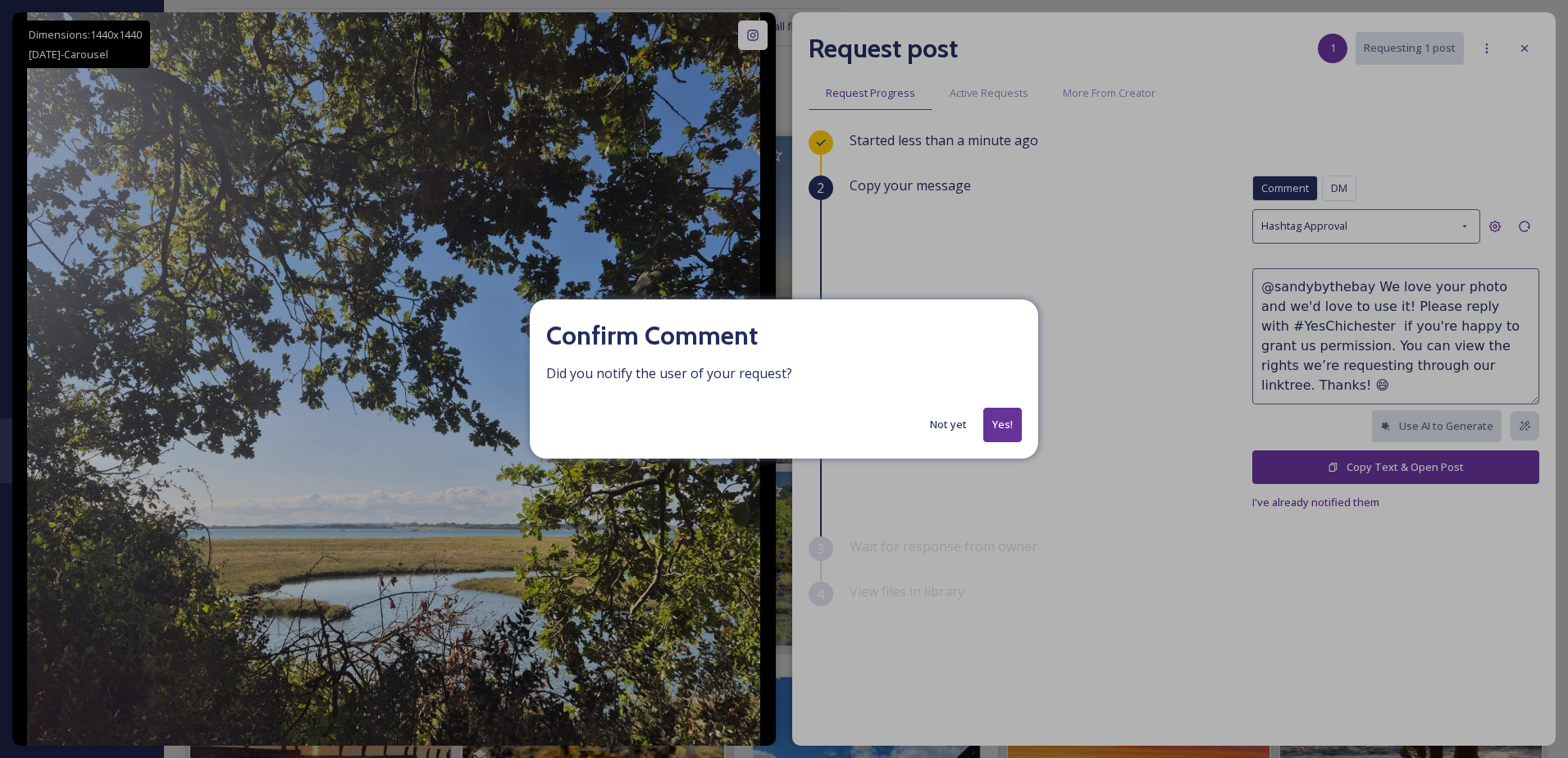
click at [1018, 418] on button "Yes!" at bounding box center [1002, 425] width 39 height 34
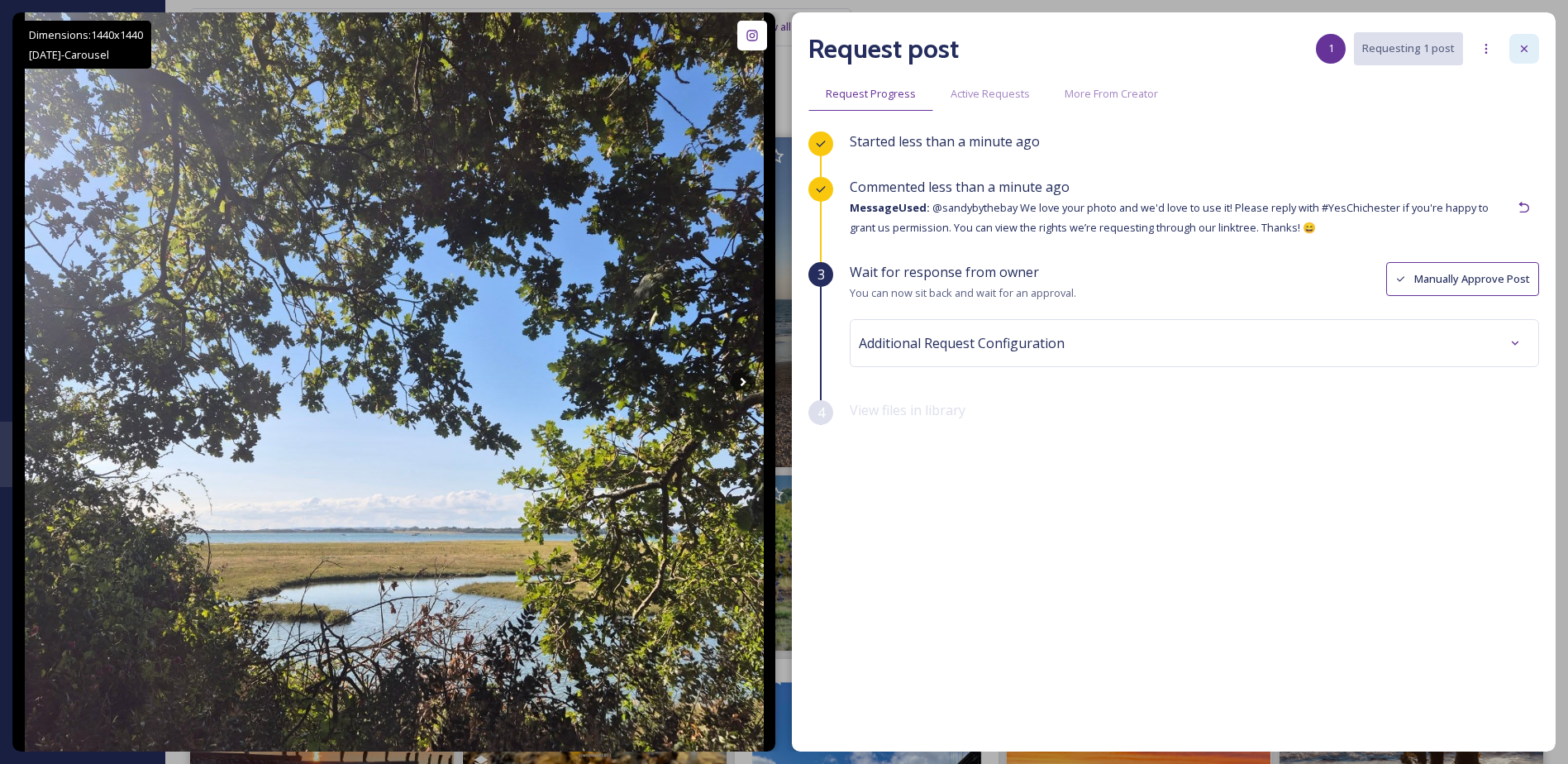
click at [1526, 45] on icon at bounding box center [1523, 48] width 13 height 13
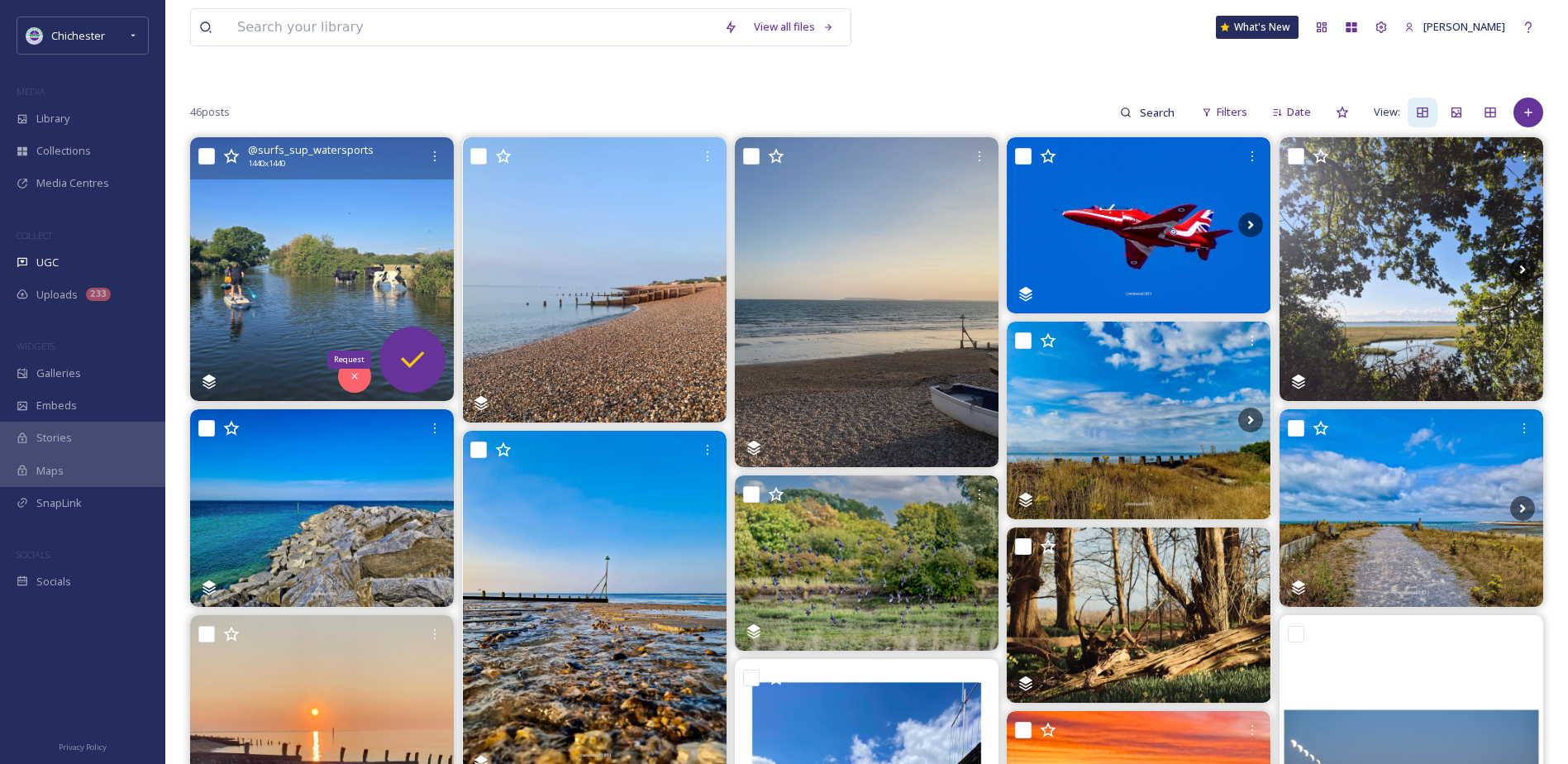
click at [427, 358] on icon at bounding box center [412, 359] width 33 height 33
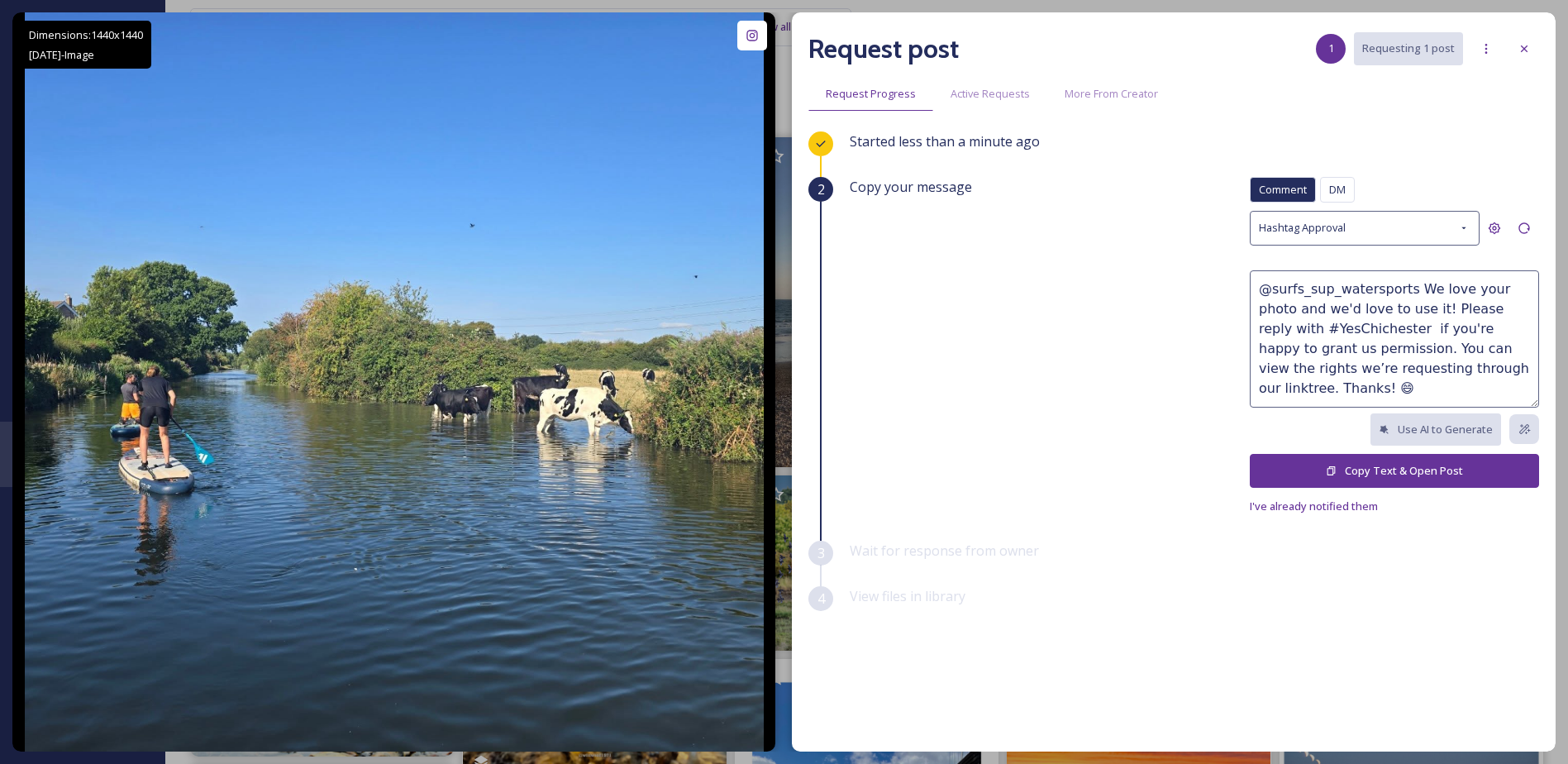
click at [1336, 472] on icon at bounding box center [1331, 470] width 11 height 11
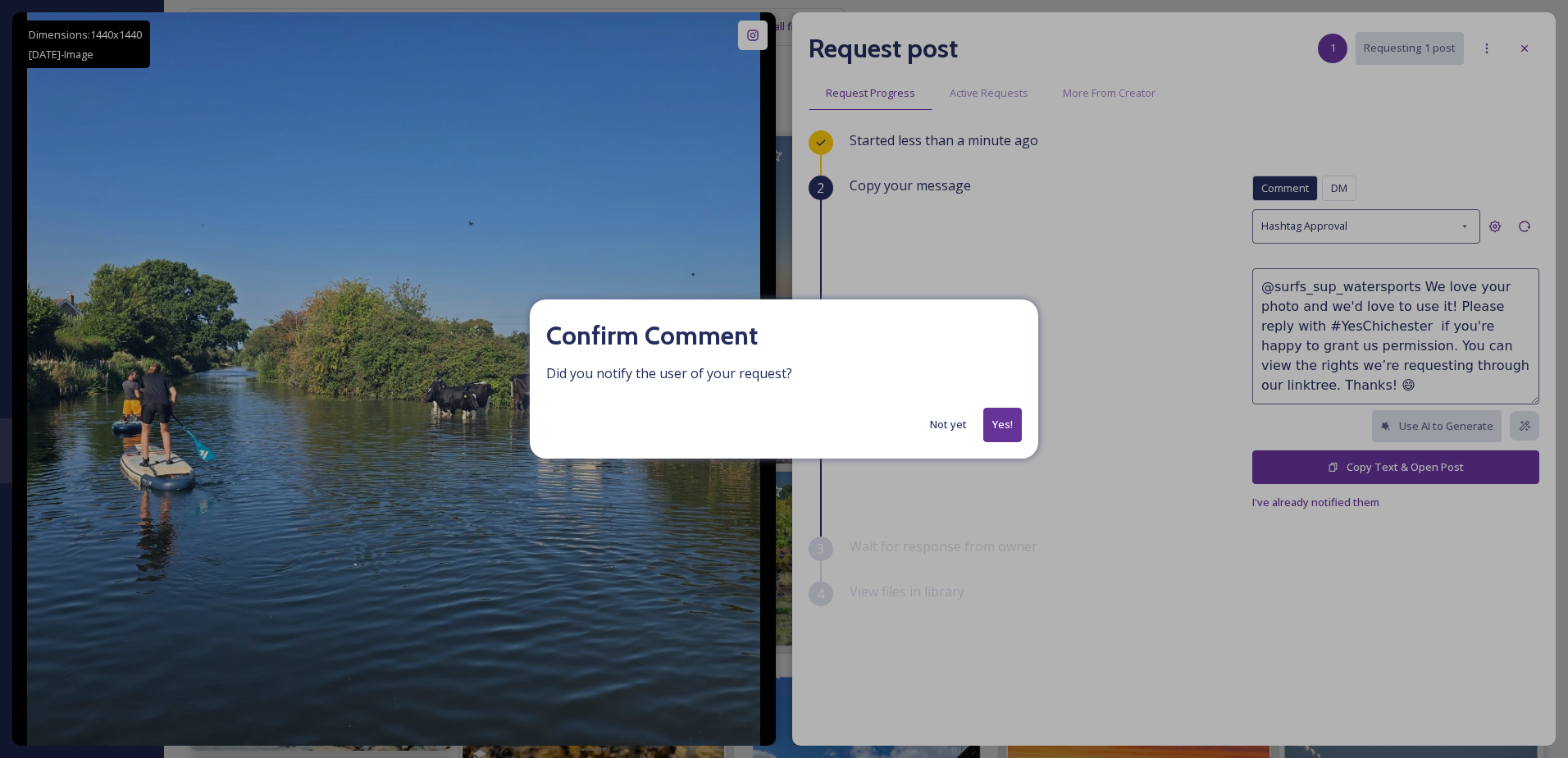
click at [1016, 427] on button "Yes!" at bounding box center [1002, 425] width 39 height 34
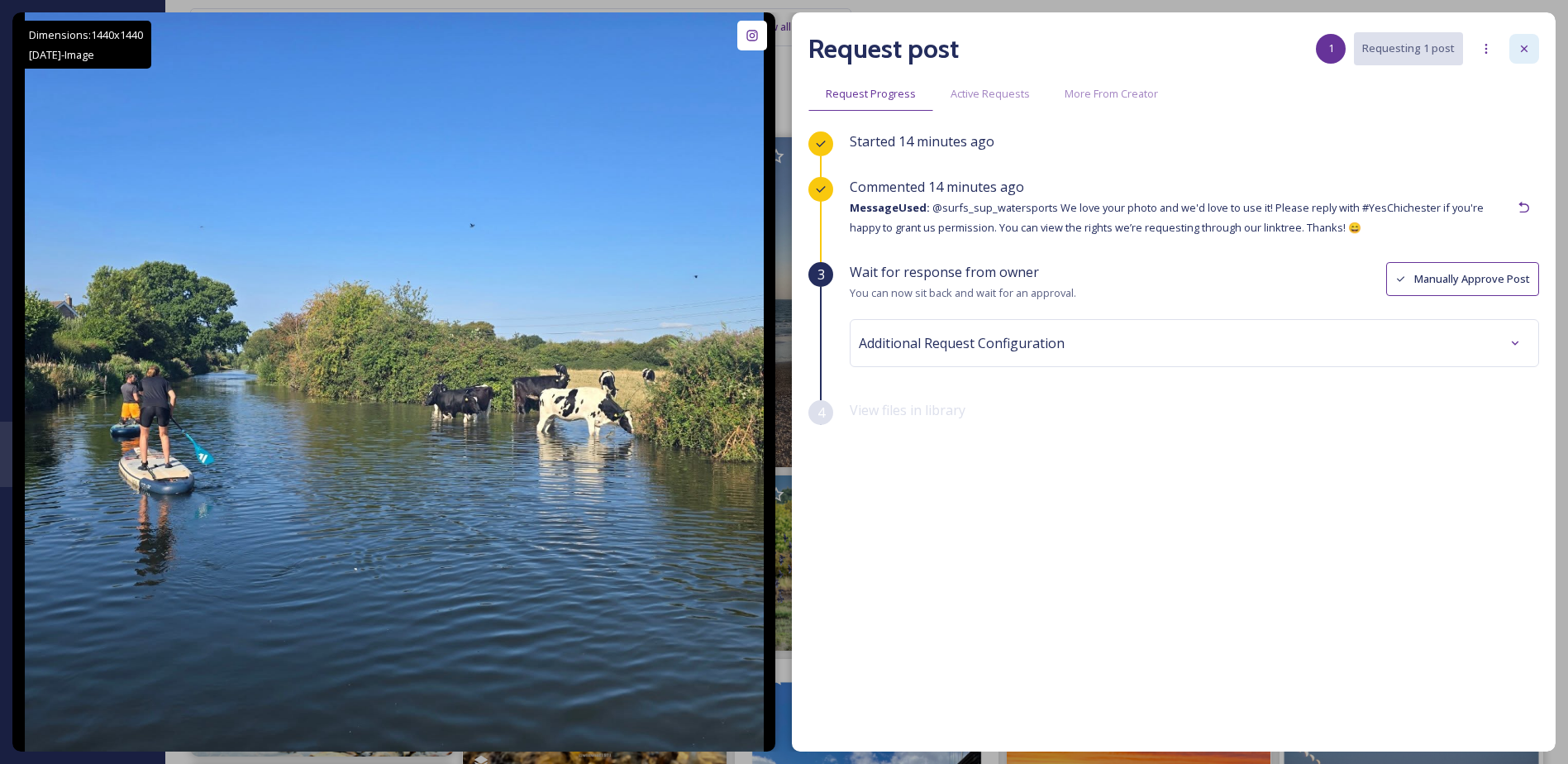
click at [1521, 49] on icon at bounding box center [1523, 48] width 13 height 13
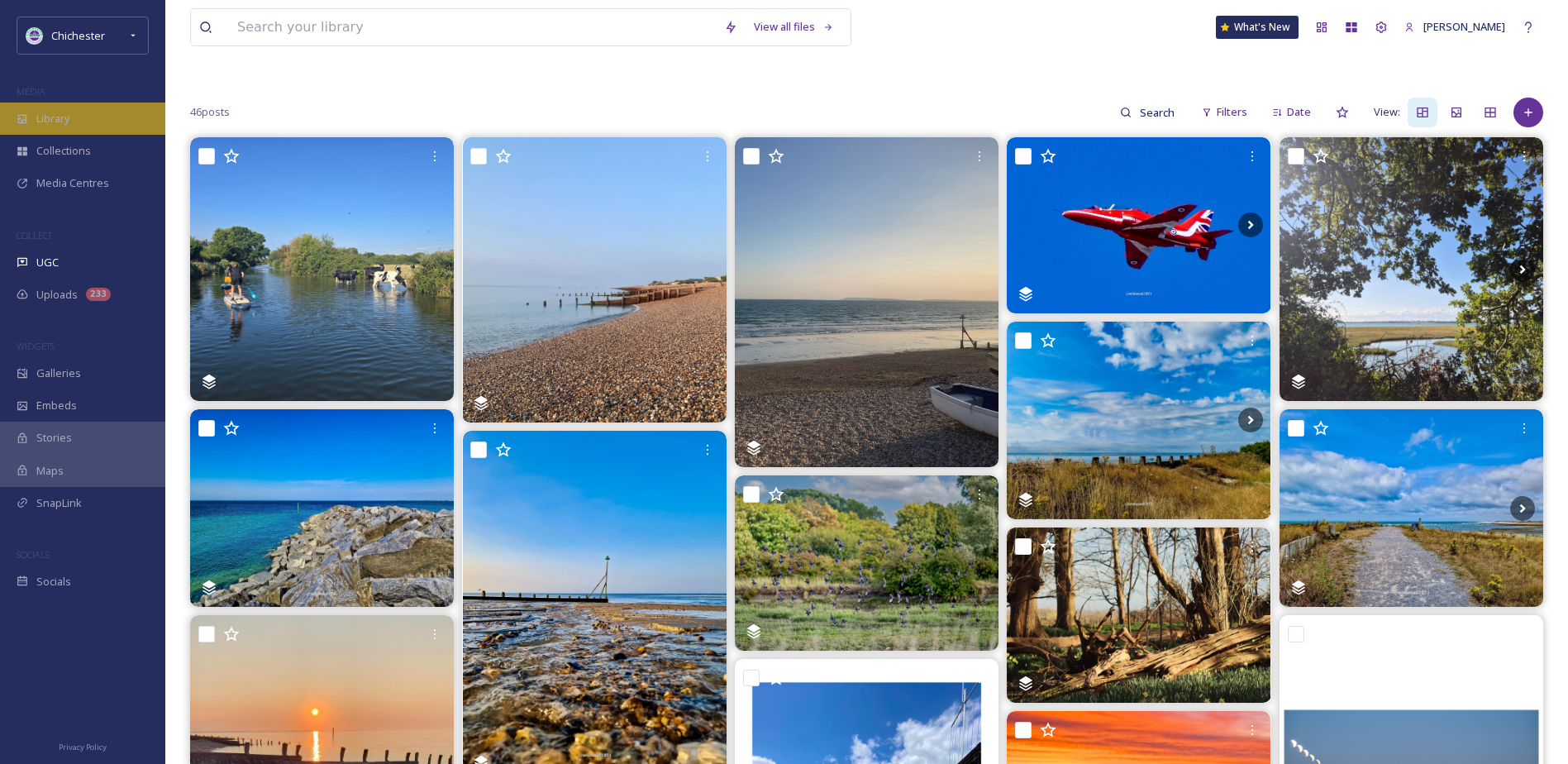
click at [101, 131] on div "Library" at bounding box center [82, 118] width 165 height 32
